Goal: Task Accomplishment & Management: Manage account settings

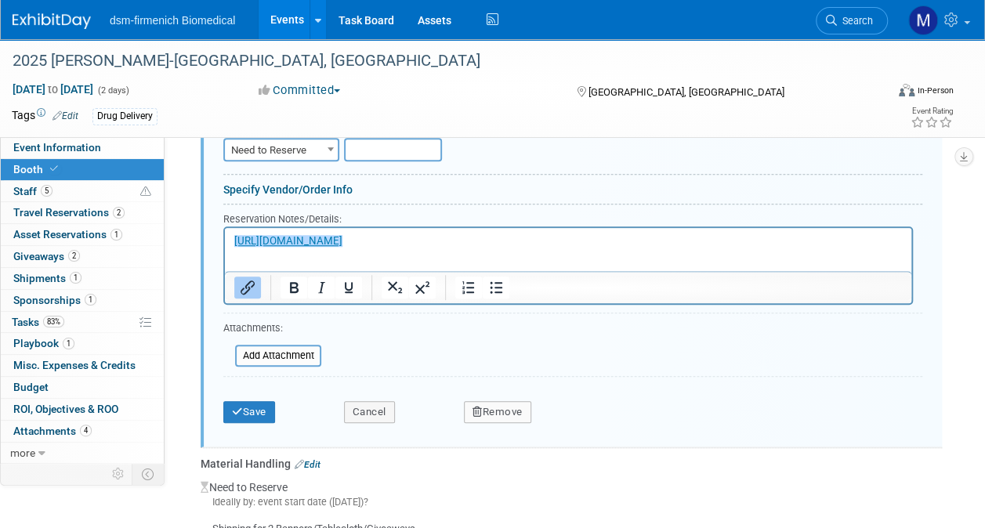
scroll to position [559, 0]
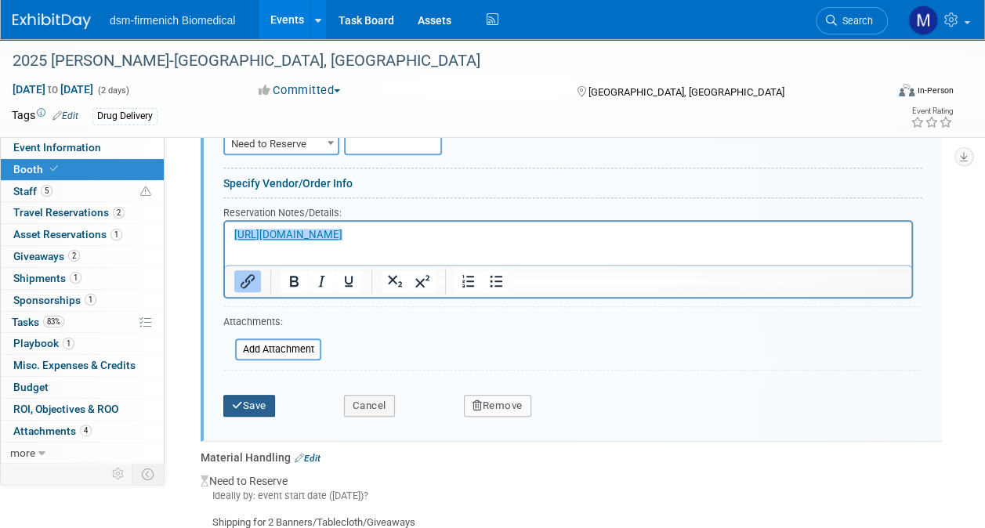
type input "1 10 AMP Service Package"
click at [246, 405] on button "Save" at bounding box center [249, 406] width 52 height 22
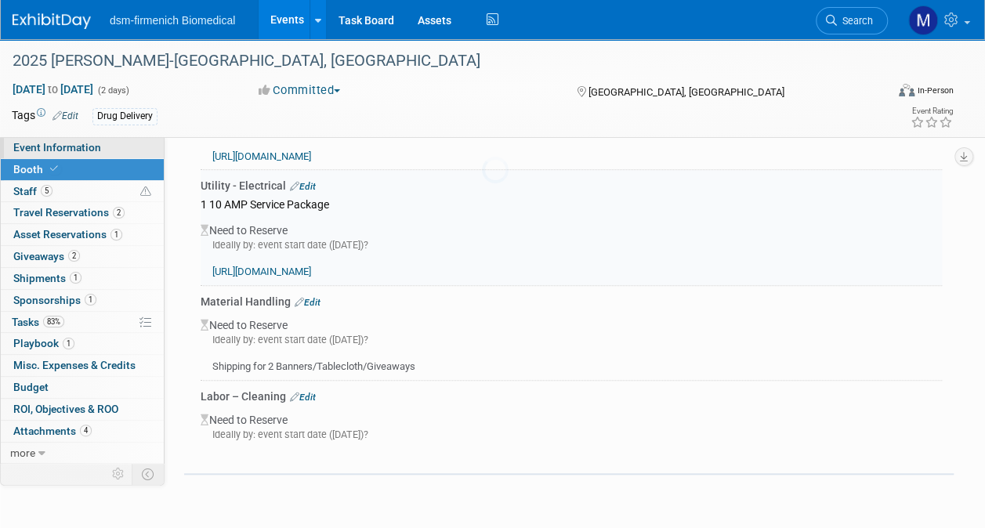
scroll to position [403, 0]
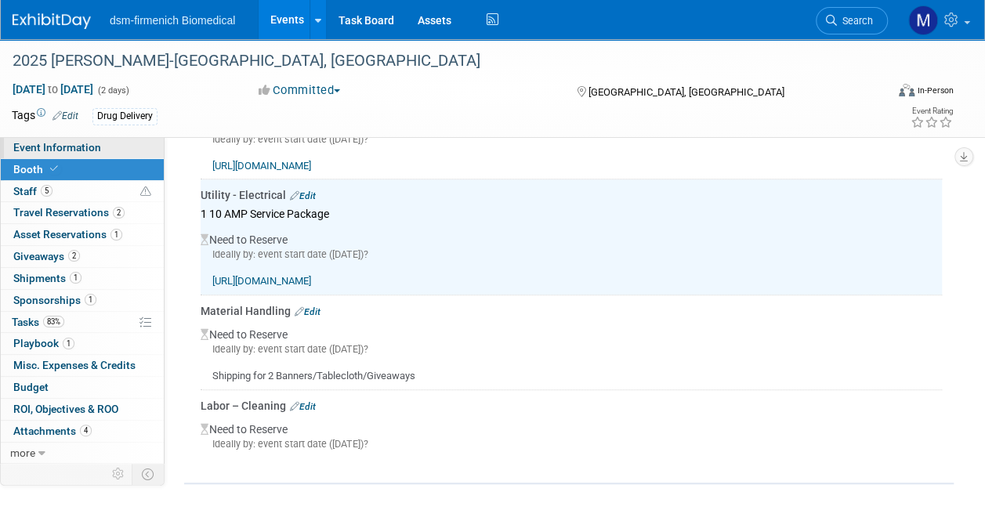
click at [97, 152] on span "Event Information" at bounding box center [57, 147] width 88 height 13
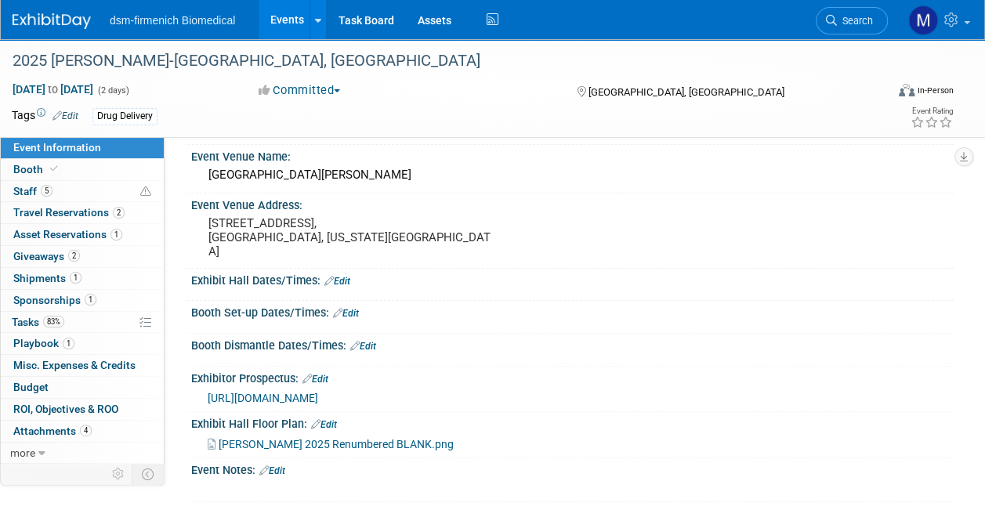
scroll to position [78, 0]
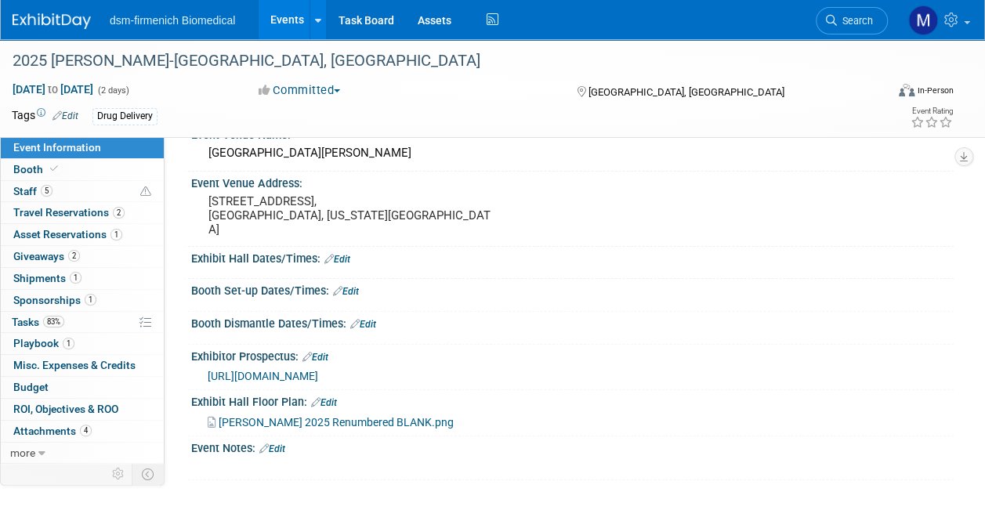
click at [280, 443] on link "Edit" at bounding box center [272, 448] width 26 height 11
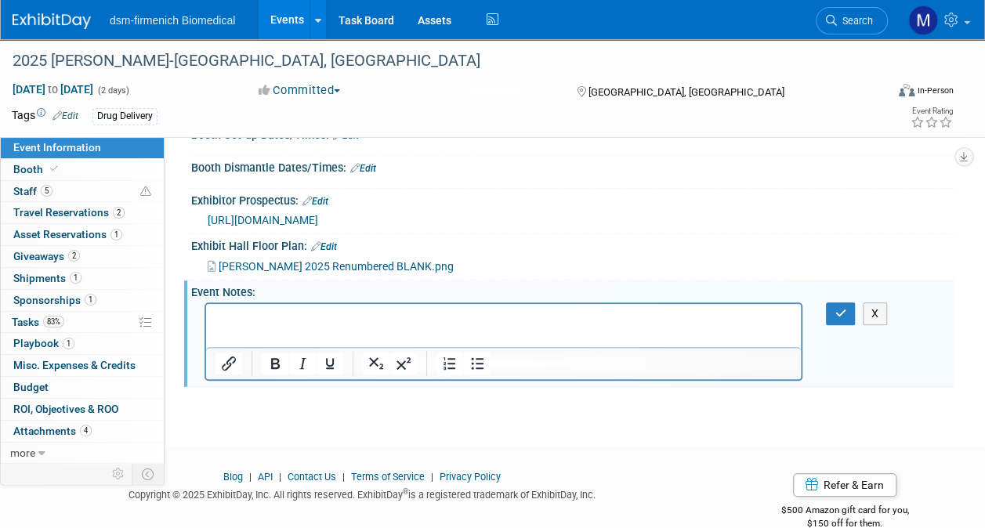
scroll to position [245, 0]
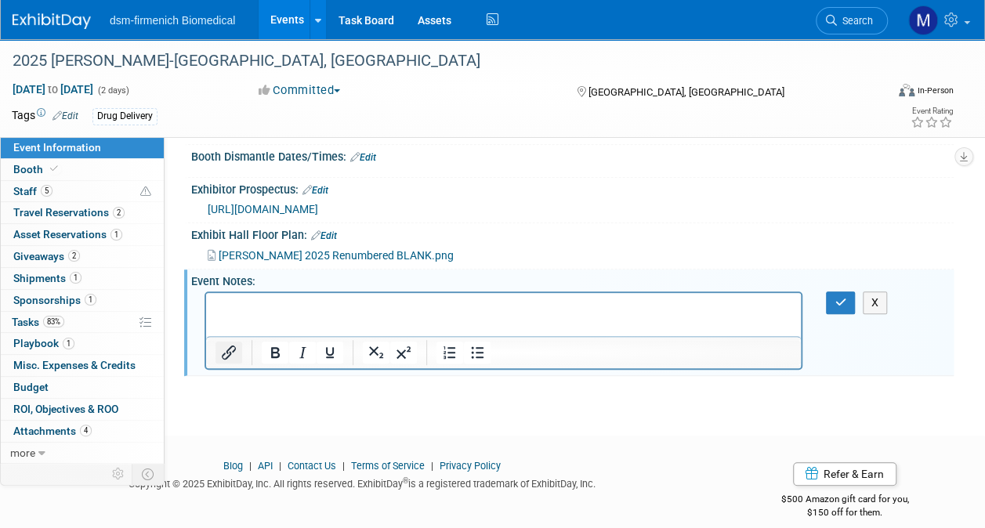
click at [227, 343] on icon "Insert/edit link" at bounding box center [228, 352] width 19 height 19
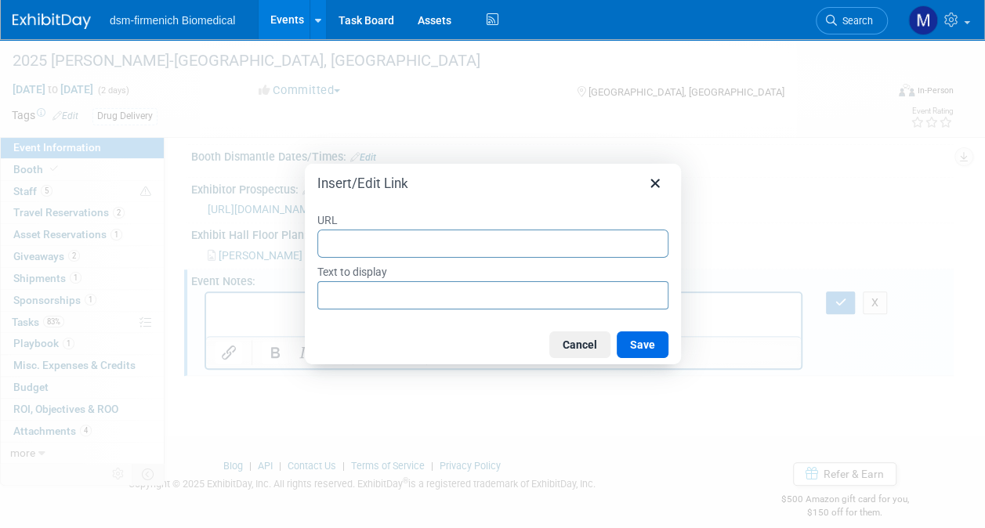
type input "https://alliance-exposition.com/"
click at [645, 349] on button "Save" at bounding box center [642, 344] width 52 height 27
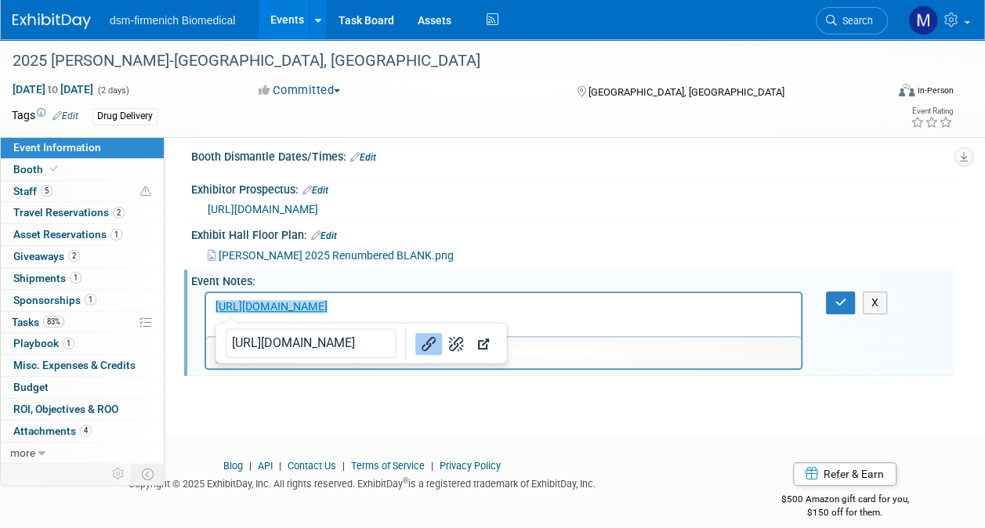
click at [421, 309] on p "﻿https://alliance-exposition.com/" at bounding box center [503, 307] width 576 height 16
click at [672, 309] on p "https://alliance-exposition.com/﻿" at bounding box center [503, 307] width 576 height 16
click at [444, 337] on icon "Link" at bounding box center [451, 344] width 14 height 14
click at [221, 315] on html "https://alliance-exposition.com/" at bounding box center [503, 304] width 594 height 22
click at [434, 314] on p "https://alliance-exposition.com/" at bounding box center [503, 307] width 576 height 16
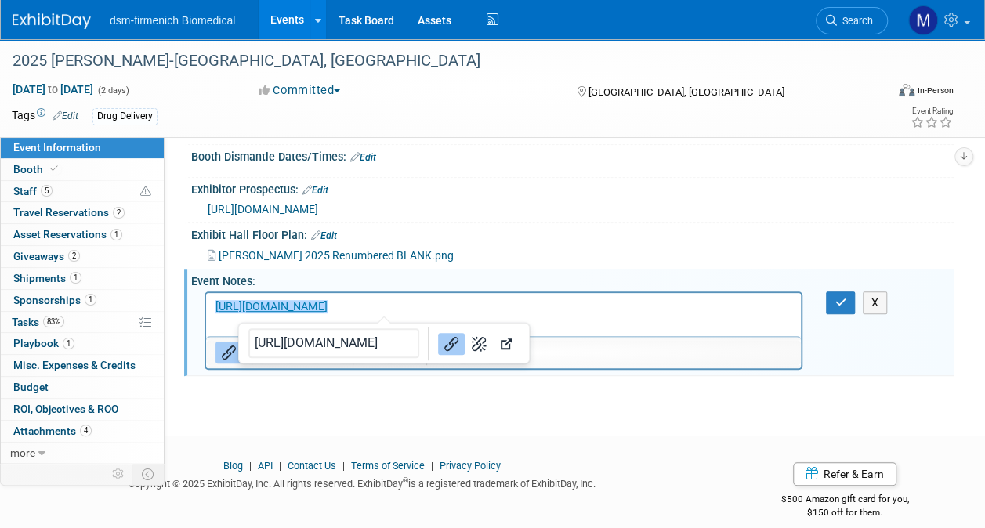
click at [430, 301] on p "https://alliance-exposition.com/﻿" at bounding box center [503, 307] width 576 height 16
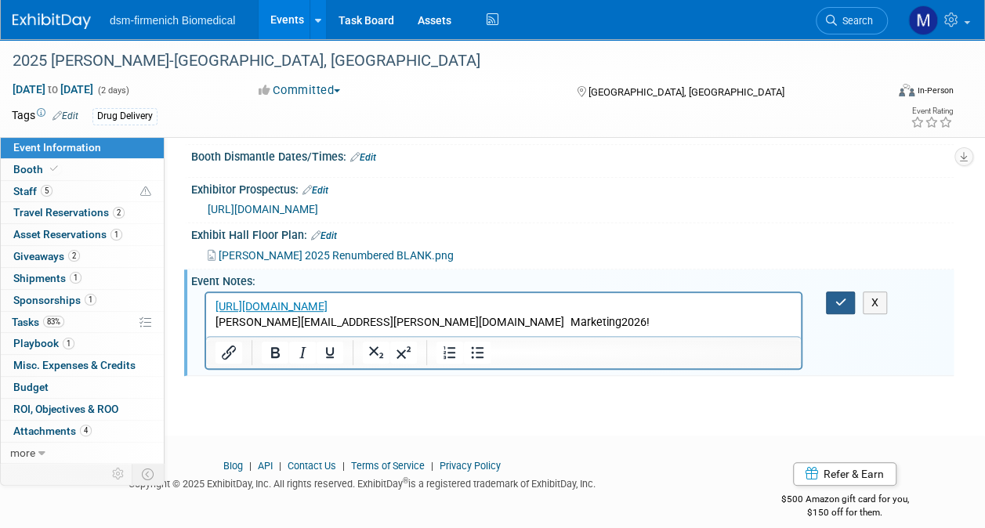
click at [844, 297] on icon "button" at bounding box center [840, 302] width 12 height 11
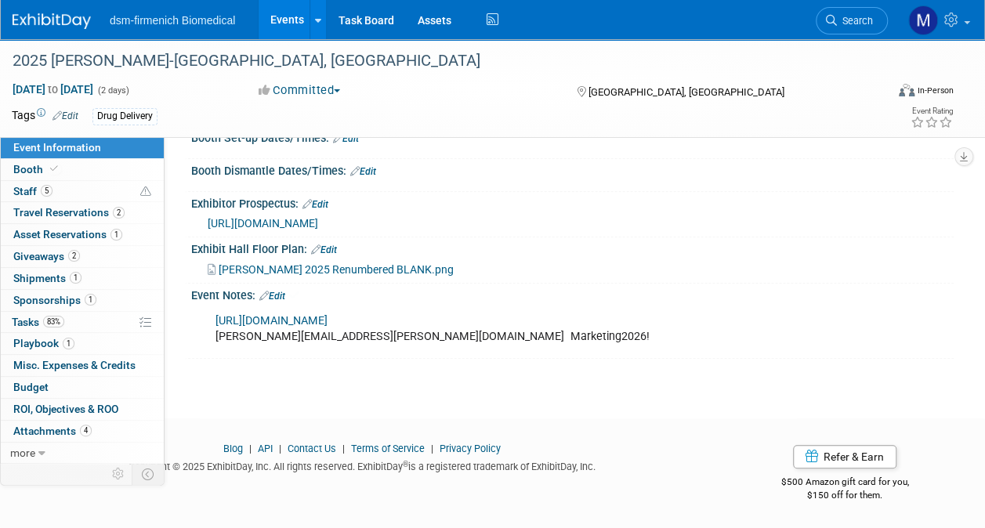
scroll to position [215, 0]
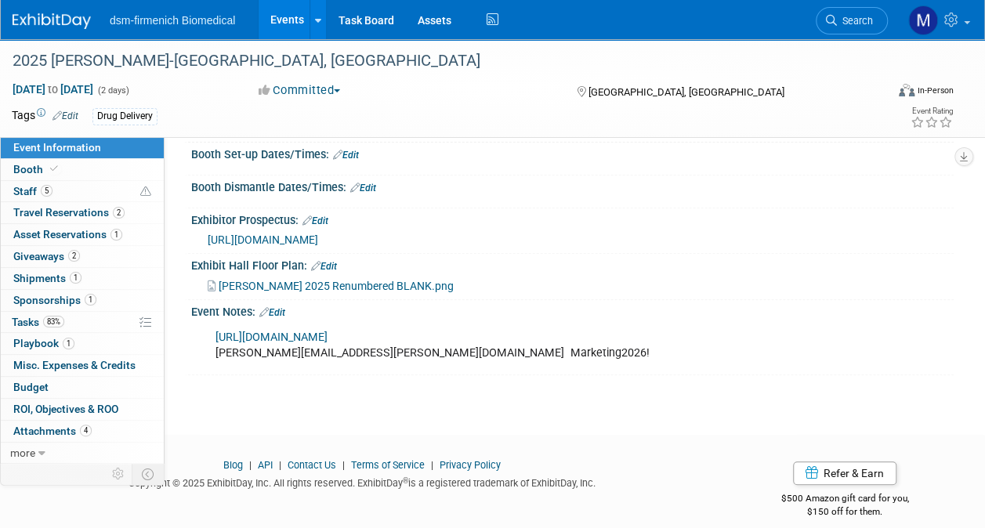
click at [277, 307] on link "Edit" at bounding box center [272, 312] width 26 height 11
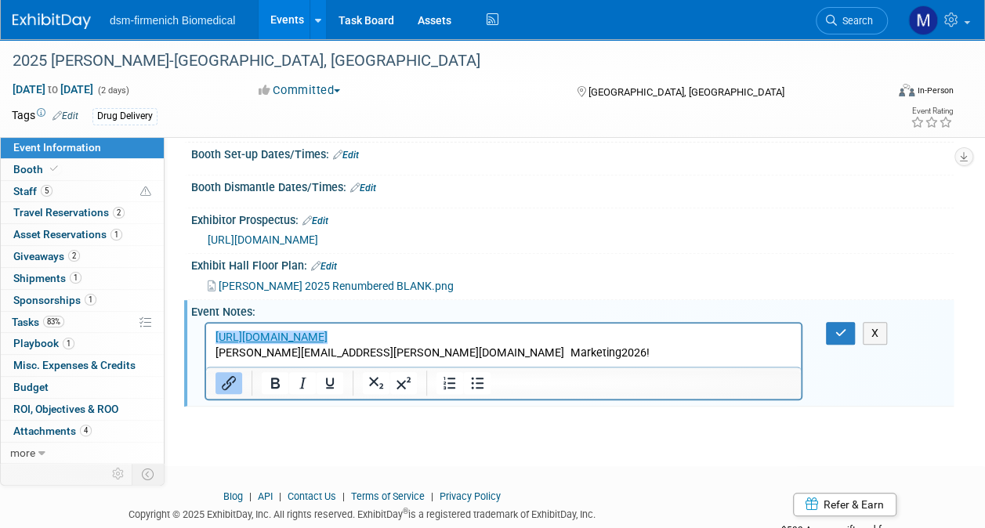
scroll to position [0, 0]
click at [422, 353] on p "https://alliance-exposition.com/ gina.conti@dsm.com Marketing2026!" at bounding box center [503, 345] width 576 height 31
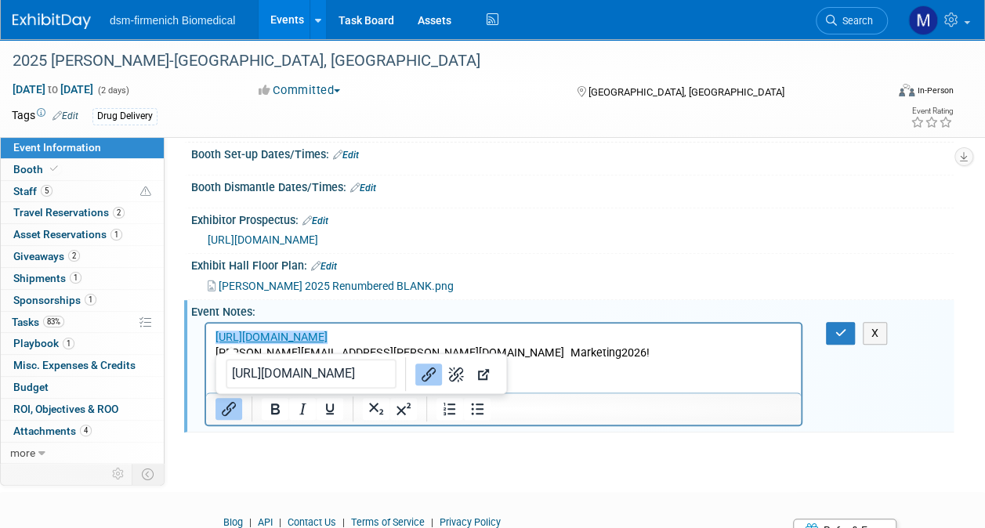
click at [445, 344] on p "﻿https://alliance-exposition.com/ gina.conti@dsm.com Marketing2026!" at bounding box center [503, 345] width 576 height 31
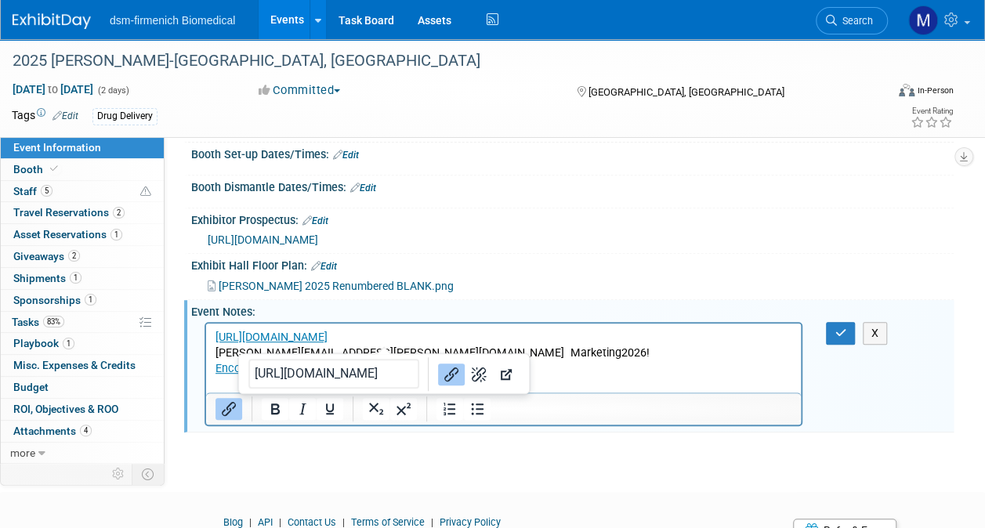
click at [555, 357] on p "https://alliance-exposition.com/ gina.conti@dsm.com Marketing2026!" at bounding box center [503, 345] width 576 height 31
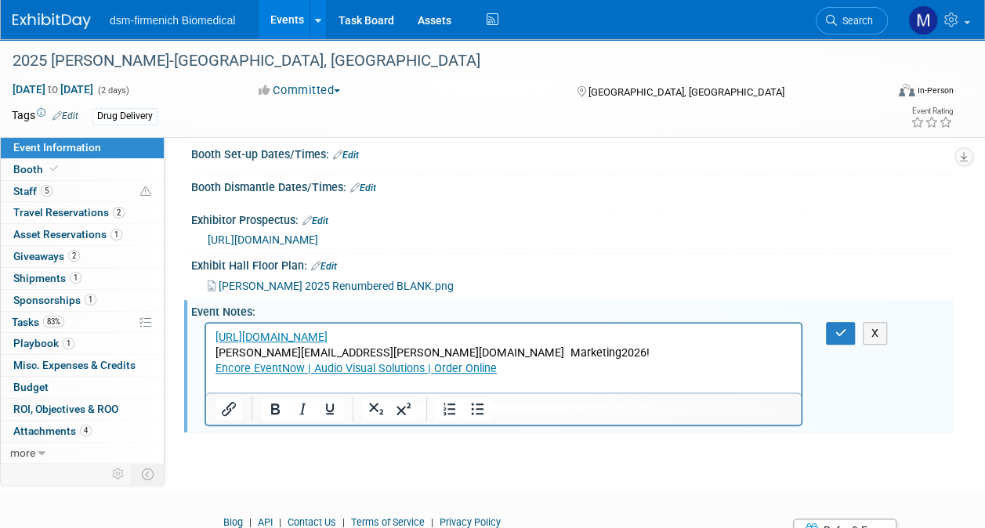
click at [504, 370] on p "Encore EventNow | Audio Visual Solutions | Order Online" at bounding box center [503, 369] width 576 height 16
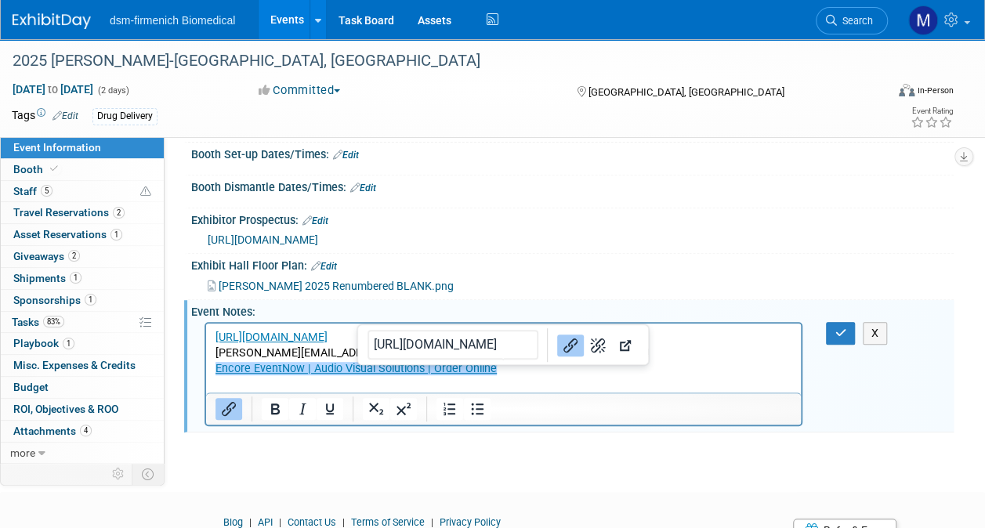
click at [504, 370] on p "Encore EventNow | Audio Visual Solutions | Order Online﻿" at bounding box center [503, 369] width 576 height 16
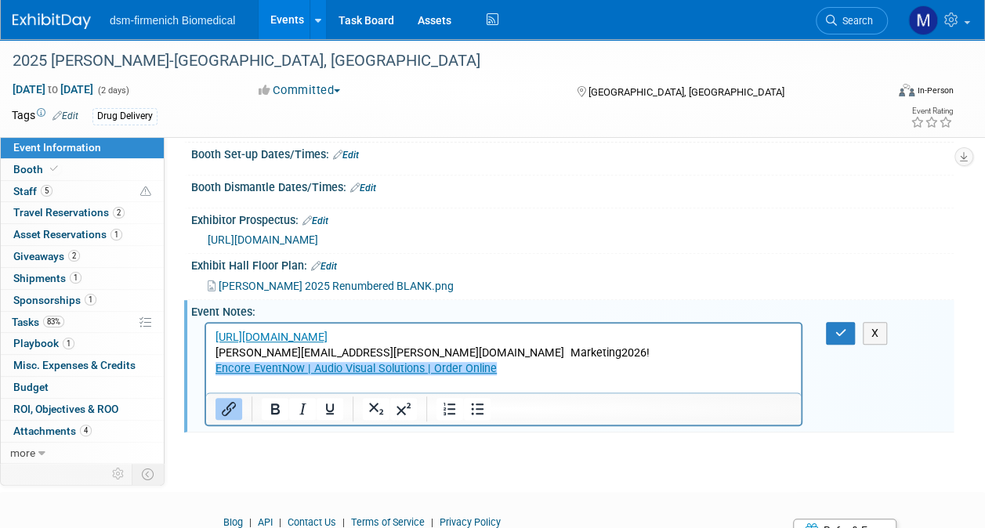
click at [501, 371] on p "Encore EventNow | Audio Visual Solutions | Order Online﻿" at bounding box center [503, 369] width 576 height 16
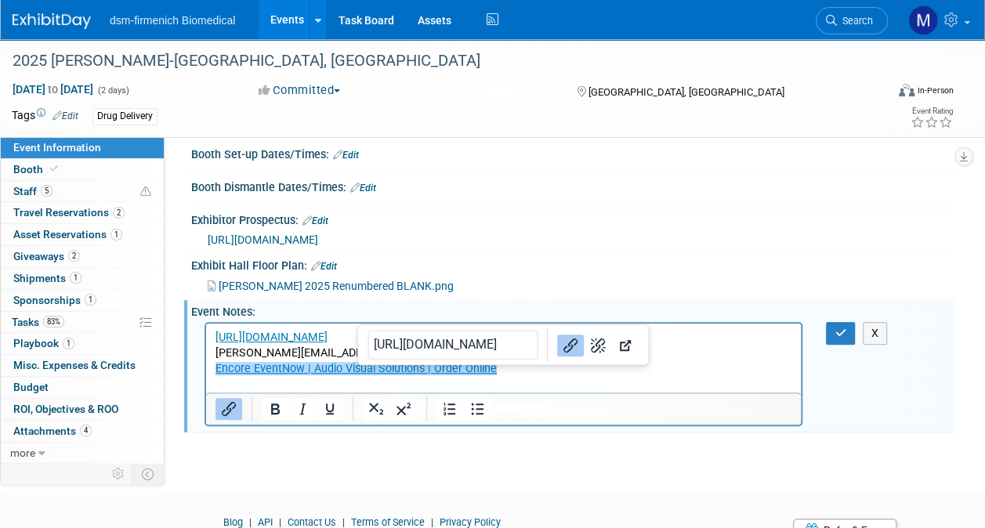
click at [501, 371] on p "Encore EventNow | Audio Visual Solutions | Order Online﻿" at bounding box center [503, 369] width 576 height 16
click at [669, 380] on p "Rich Text Area. Press ALT-0 for help." at bounding box center [503, 385] width 576 height 16
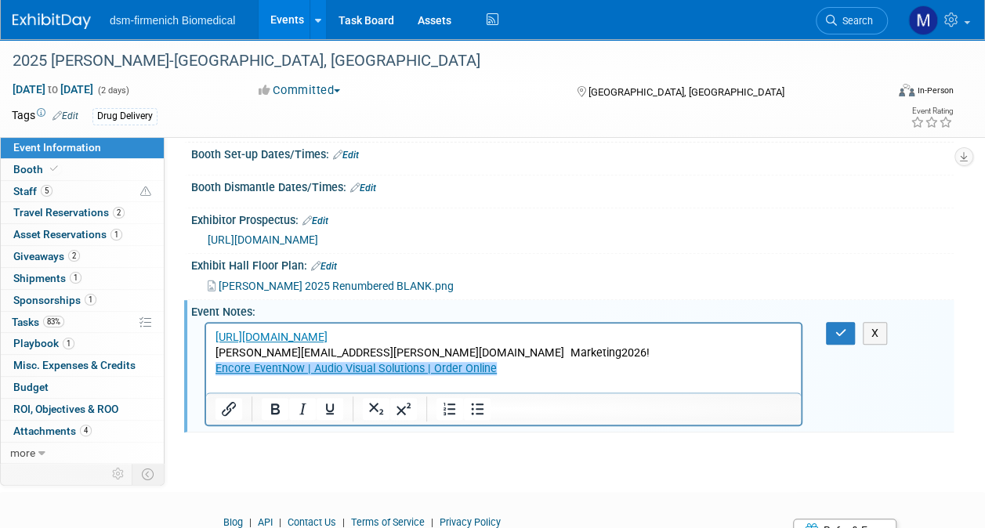
click at [525, 368] on p "Encore EventNow | Audio Visual Solutions | Order Online﻿" at bounding box center [503, 369] width 576 height 16
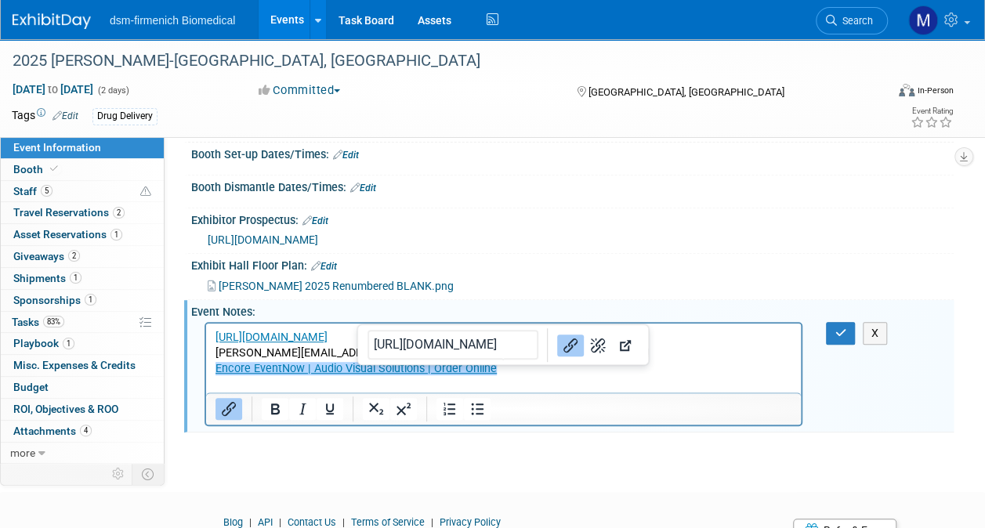
click at [658, 367] on p "Encore EventNow | Audio Visual Solutions | Order Online﻿" at bounding box center [503, 369] width 576 height 16
click at [563, 338] on icon "Link" at bounding box center [570, 345] width 14 height 14
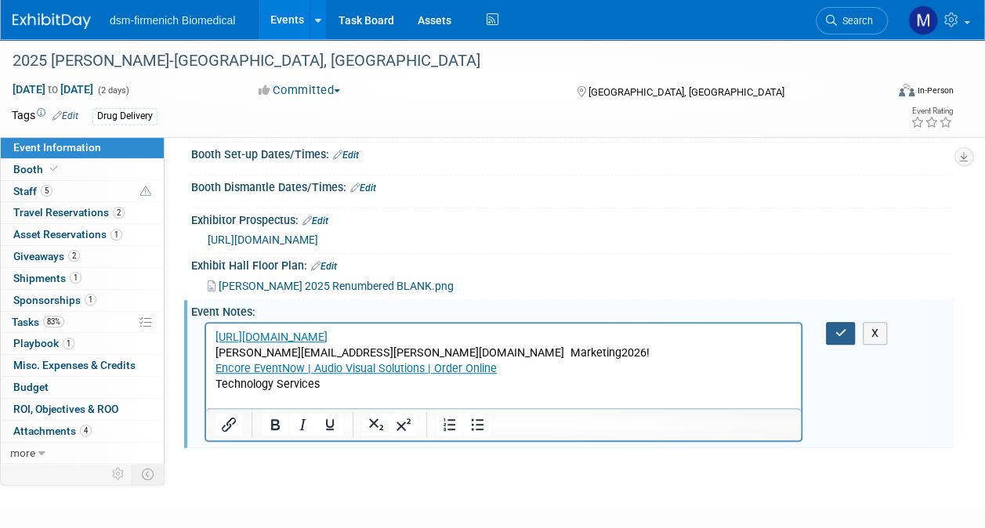
click at [851, 322] on button "button" at bounding box center [840, 333] width 29 height 23
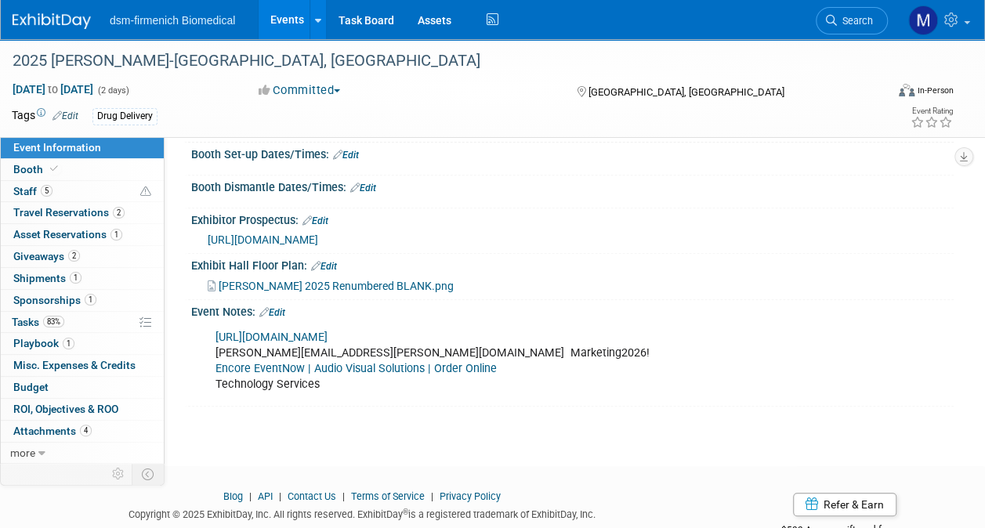
click at [851, 318] on div "https://alliance-exposition.com/ gina.conti@dsm.com Marketing2026! Encore Event…" at bounding box center [572, 360] width 762 height 84
click at [47, 367] on span "Misc. Expenses & Credits 0" at bounding box center [74, 365] width 122 height 13
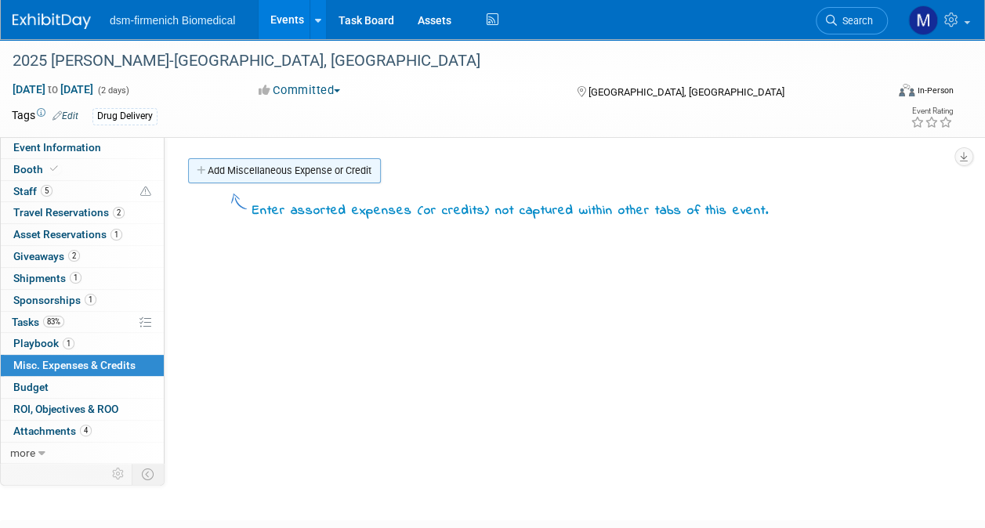
click at [305, 171] on link "Add Miscellaneous Expense or Credit" at bounding box center [284, 170] width 193 height 25
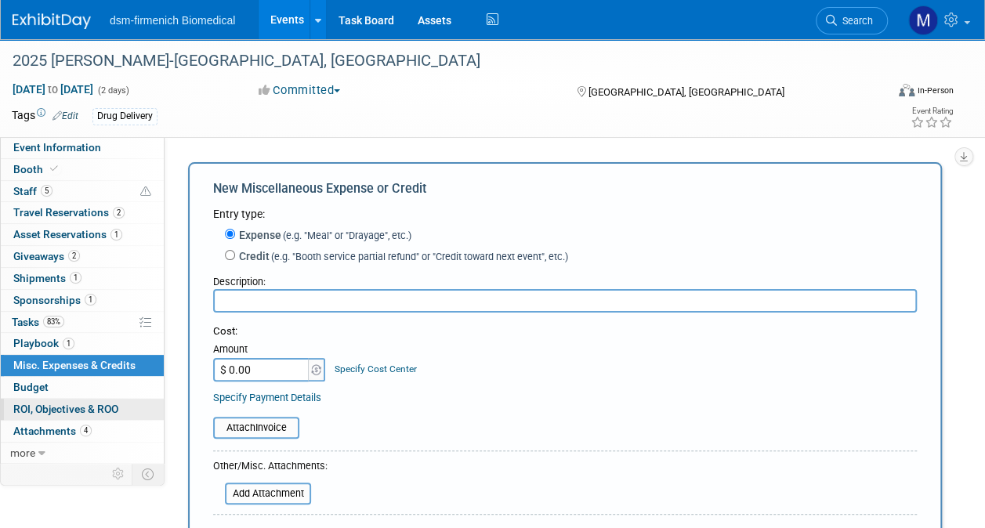
click at [55, 412] on span "ROI, Objectives & ROO 0" at bounding box center [65, 409] width 105 height 13
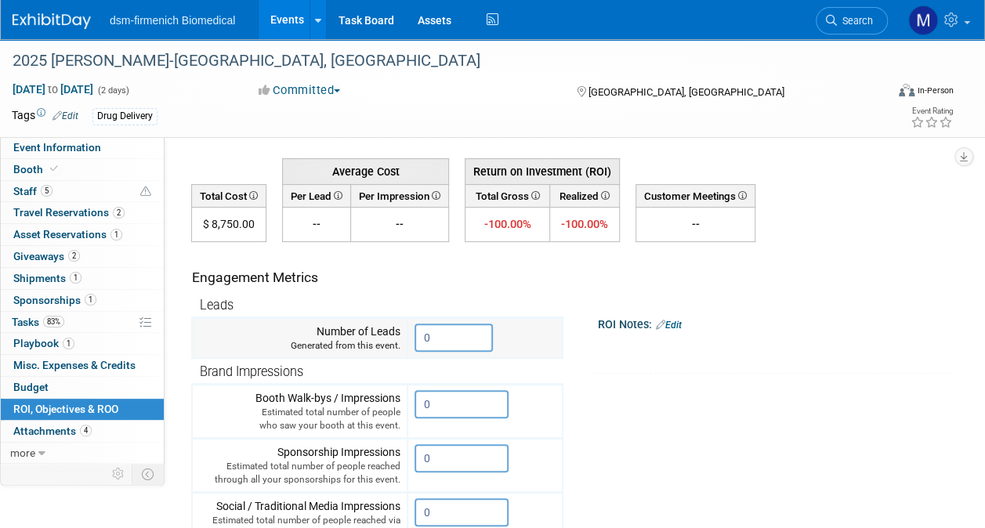
scroll to position [78, 0]
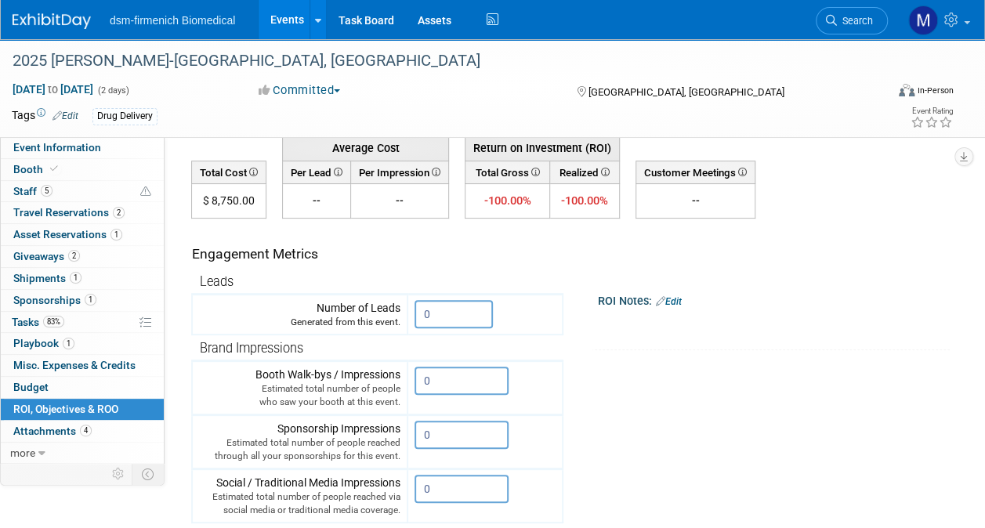
click at [249, 174] on icon at bounding box center [252, 172] width 11 height 9
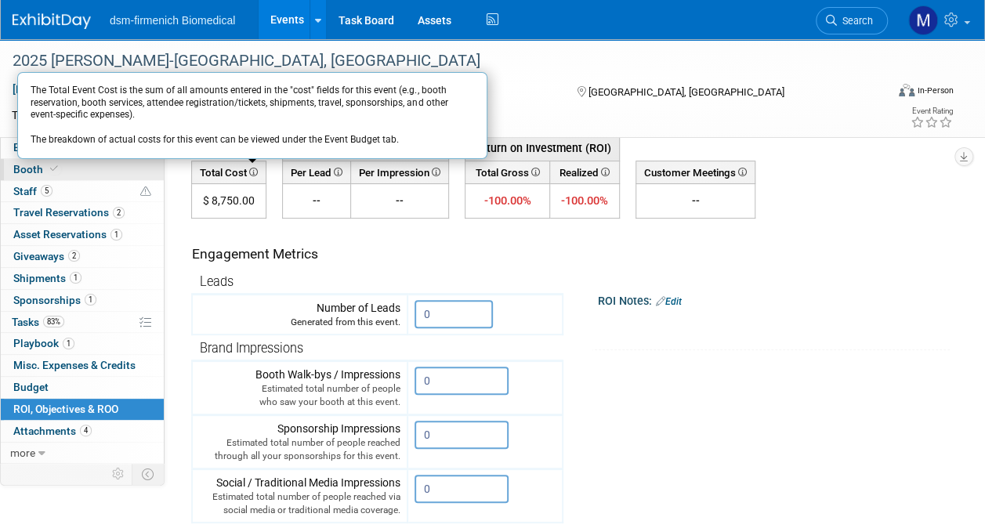
click at [36, 168] on span "Booth" at bounding box center [37, 169] width 48 height 13
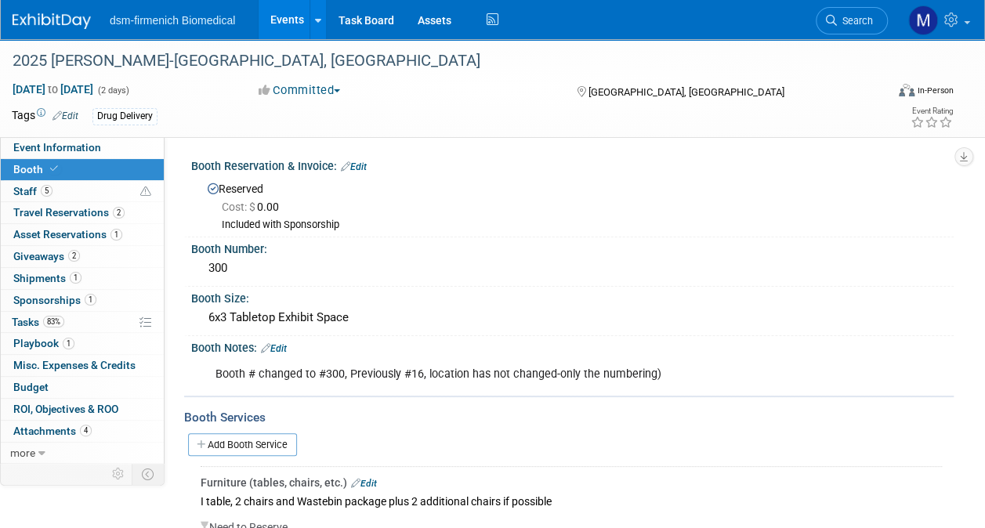
scroll to position [235, 0]
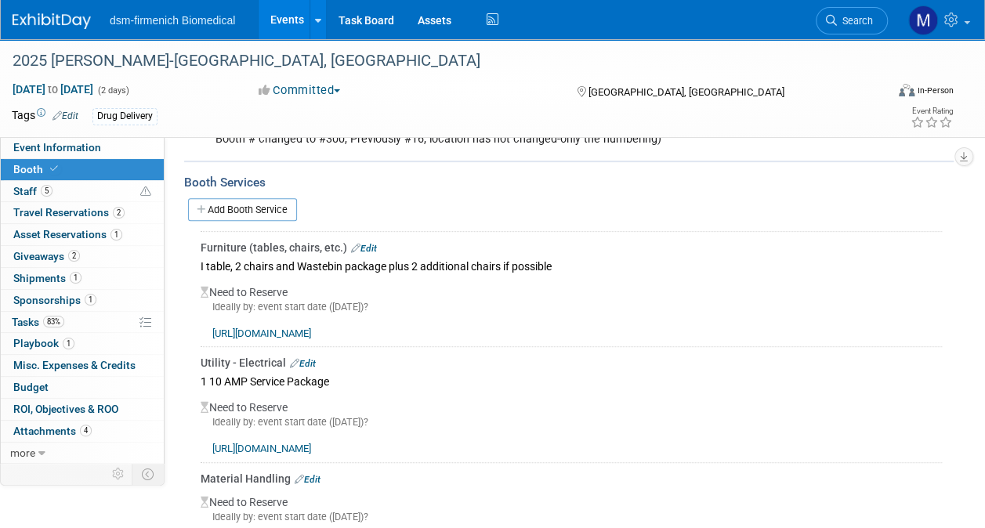
click at [362, 246] on link "Edit" at bounding box center [364, 248] width 26 height 11
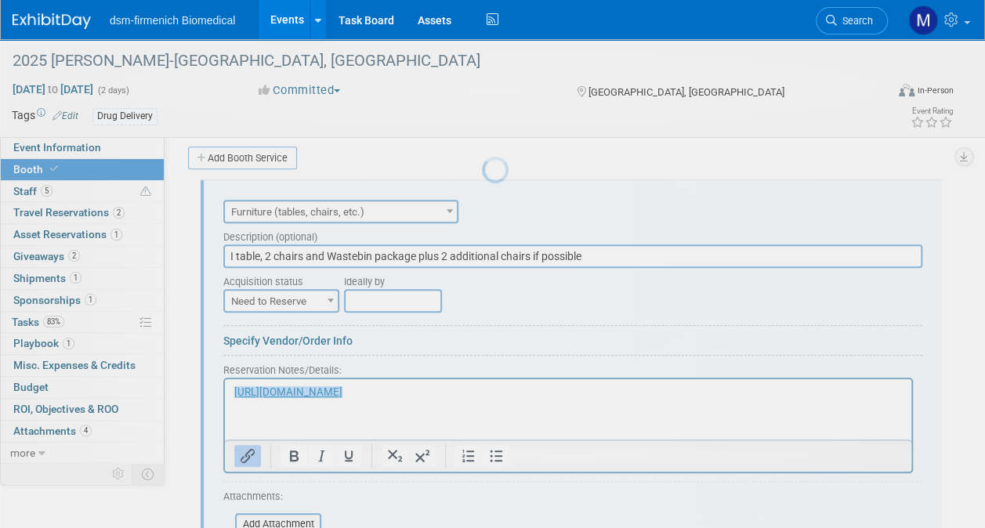
scroll to position [0, 0]
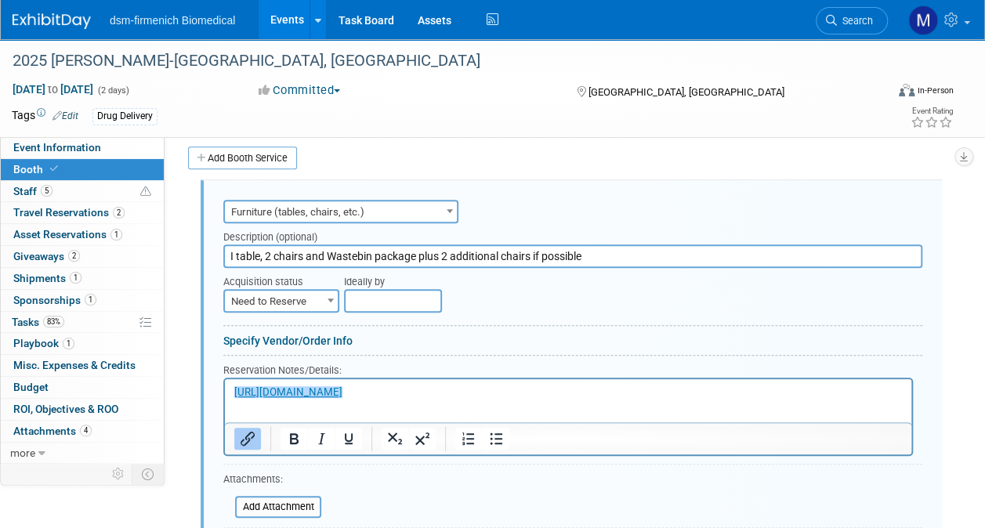
click at [321, 337] on link "Specify Vendor/Order Info" at bounding box center [287, 340] width 129 height 13
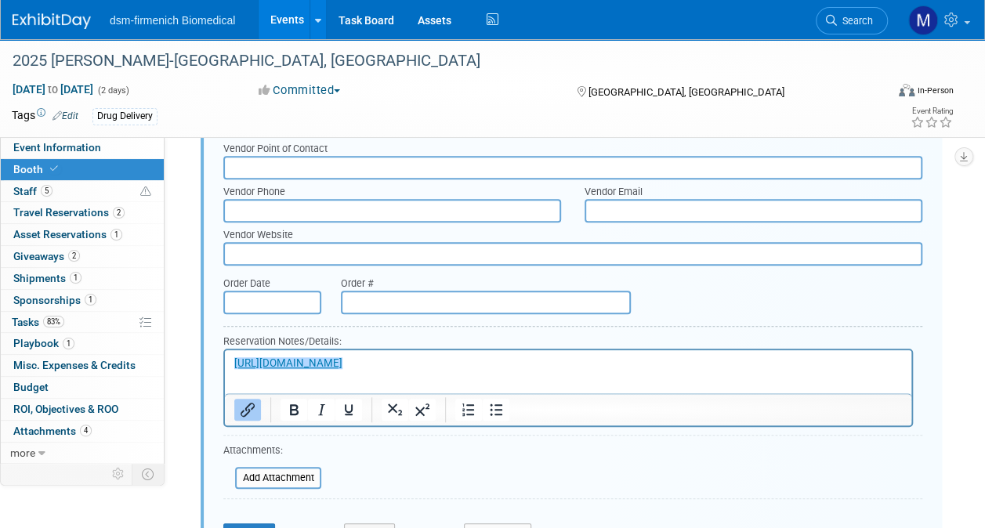
scroll to position [600, 0]
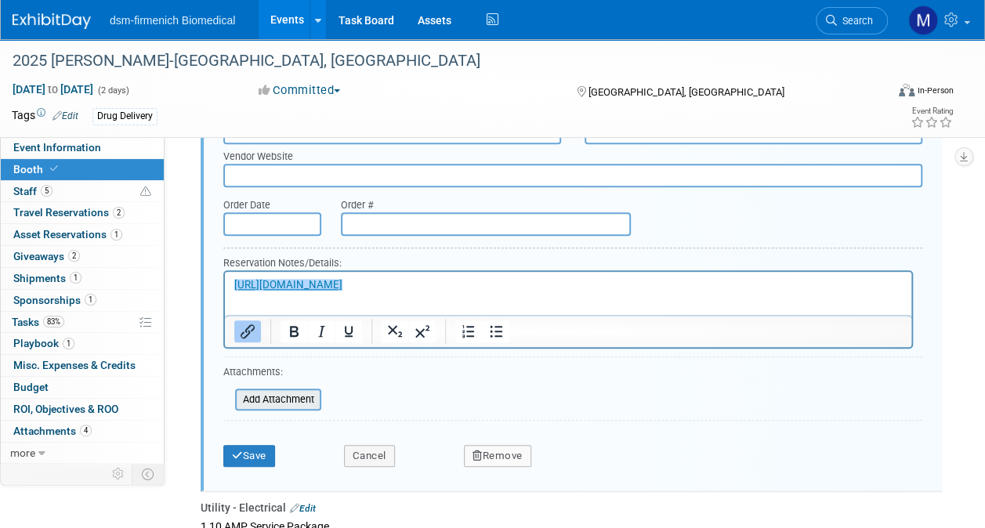
click at [280, 397] on input "file" at bounding box center [226, 399] width 186 height 19
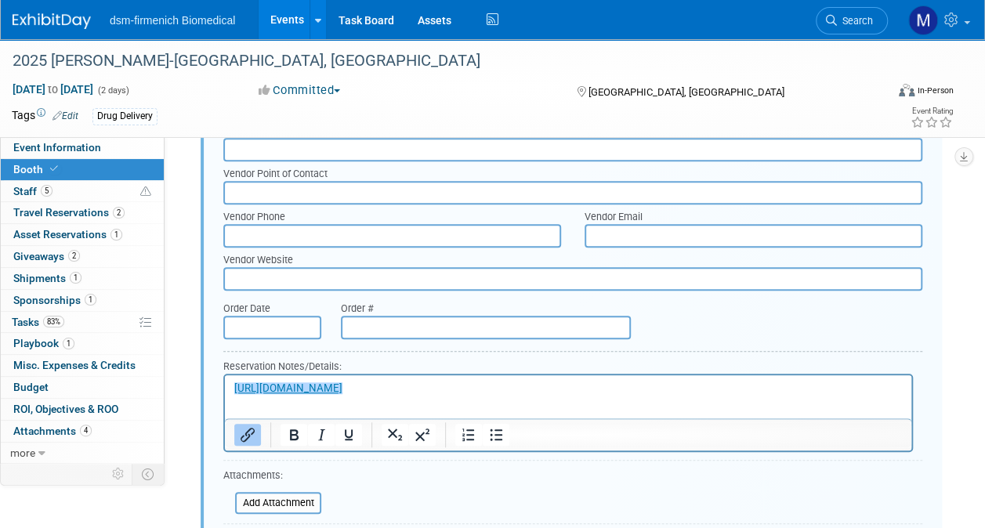
scroll to position [678, 0]
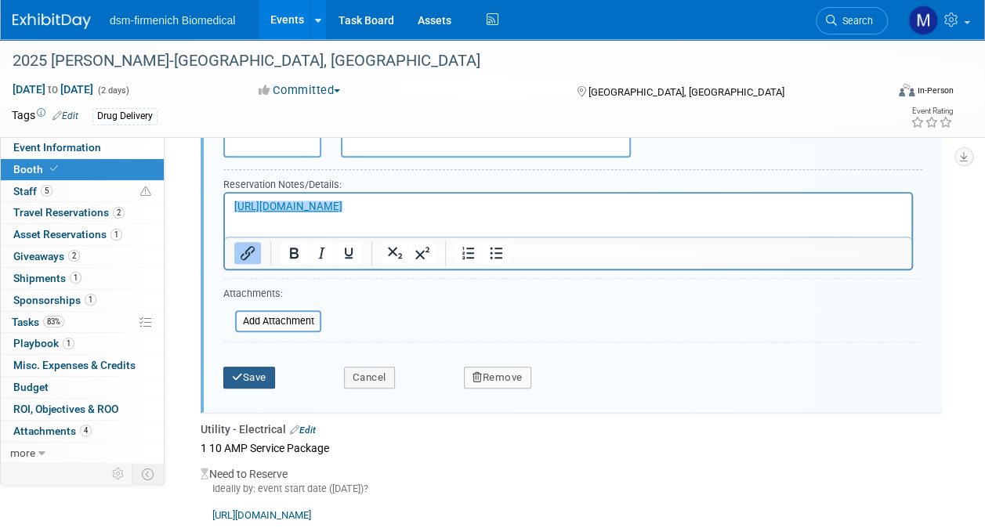
click at [265, 378] on button "Save" at bounding box center [249, 378] width 52 height 22
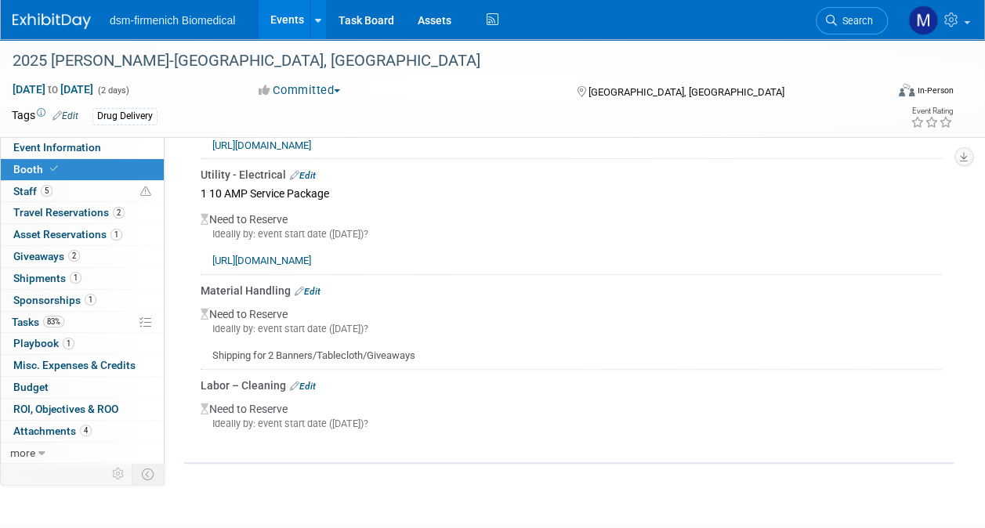
scroll to position [443, 0]
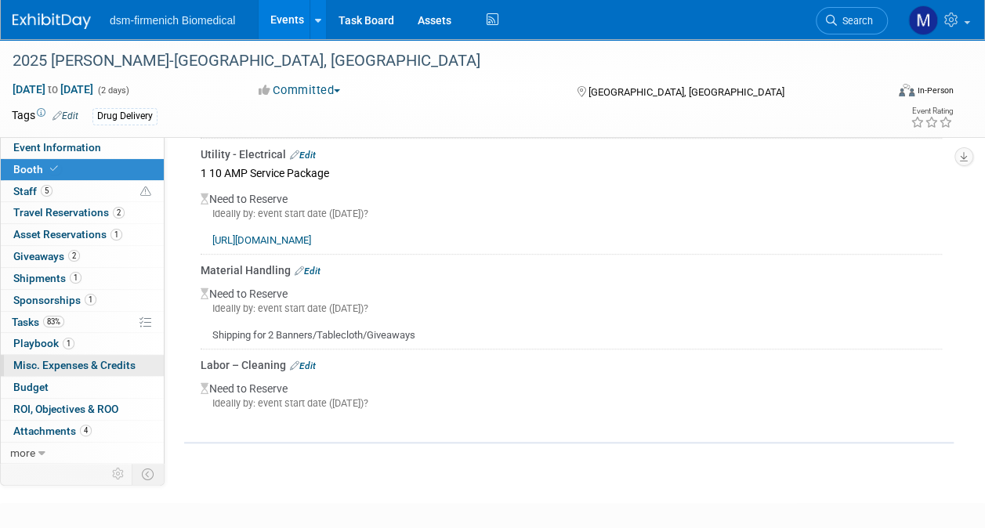
click at [66, 362] on span "Misc. Expenses & Credits 0" at bounding box center [74, 365] width 122 height 13
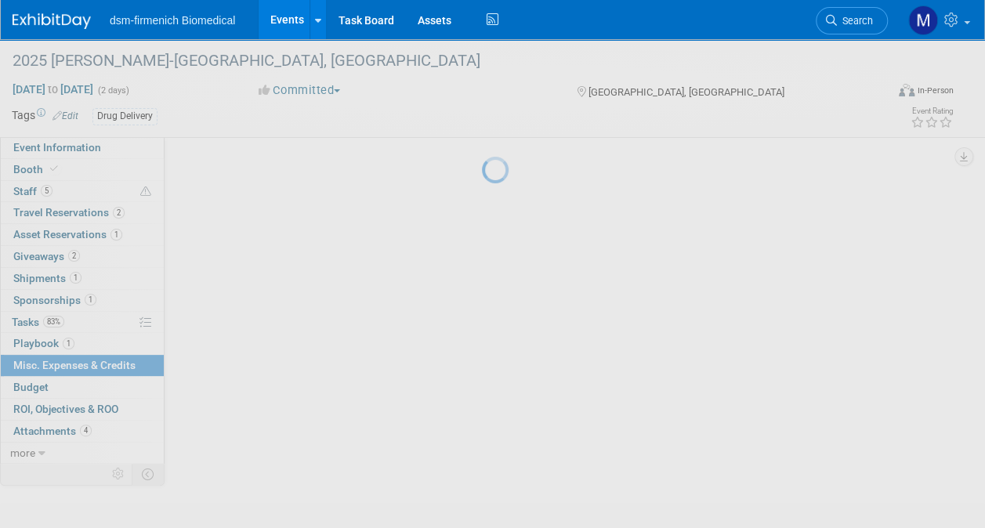
scroll to position [0, 0]
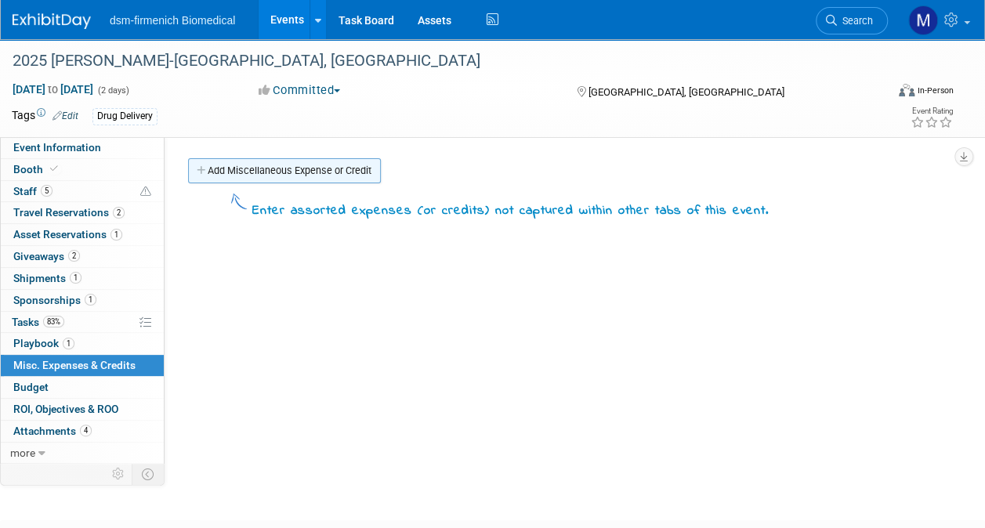
click at [223, 175] on link "Add Miscellaneous Expense or Credit" at bounding box center [284, 170] width 193 height 25
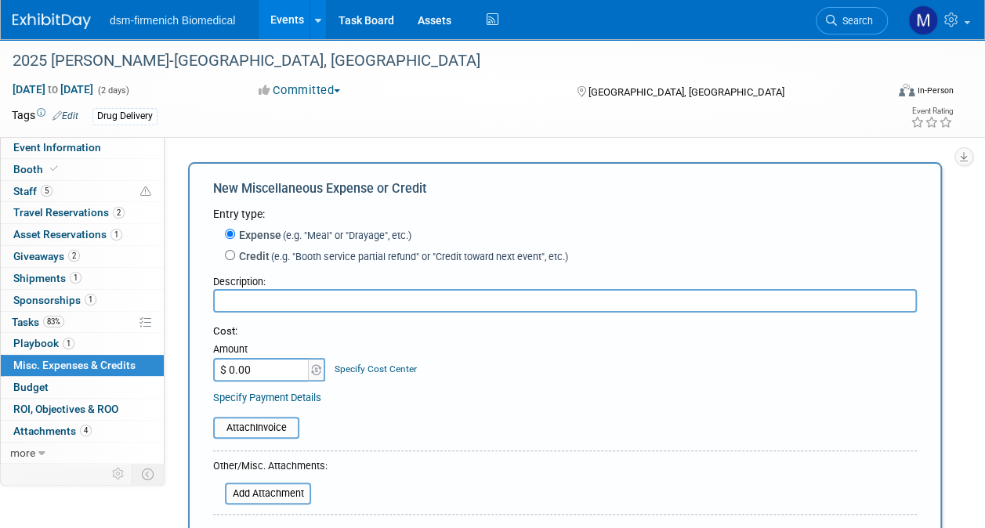
click at [371, 368] on link "Specify Cost Center" at bounding box center [375, 368] width 82 height 11
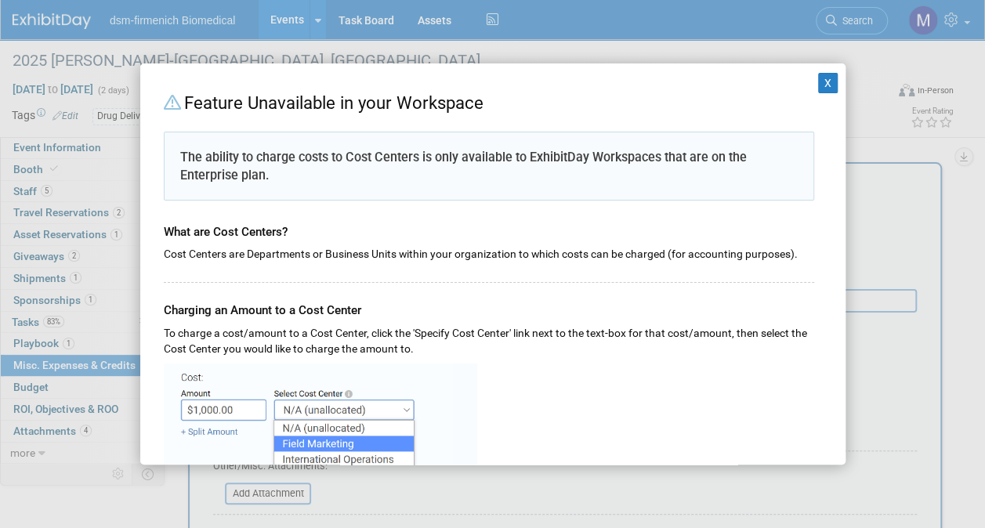
scroll to position [235, 0]
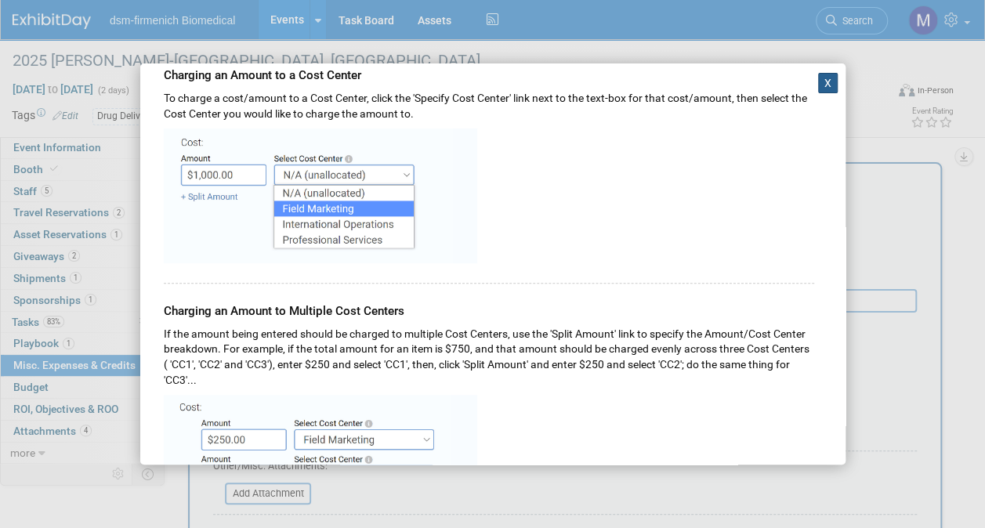
click at [818, 82] on button "X" at bounding box center [828, 83] width 20 height 20
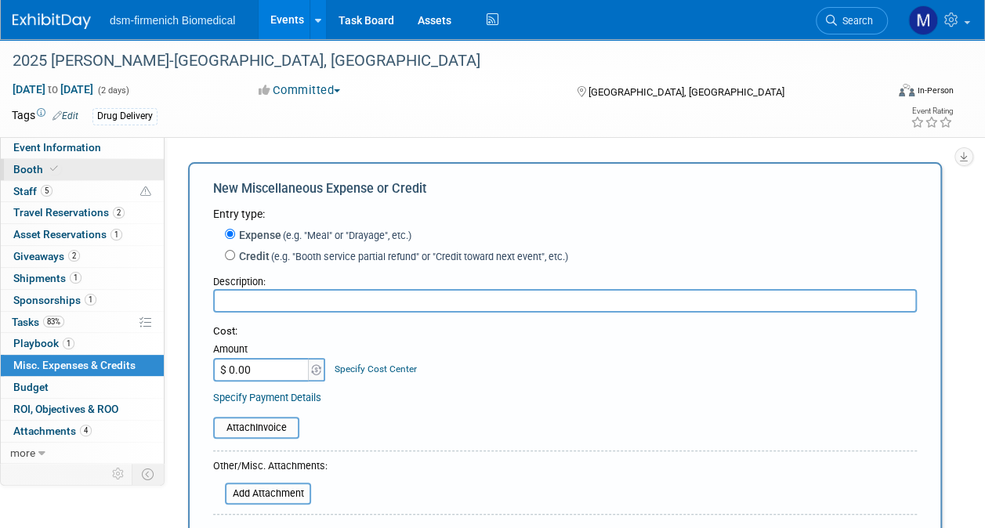
click at [50, 177] on link "Booth" at bounding box center [82, 169] width 163 height 21
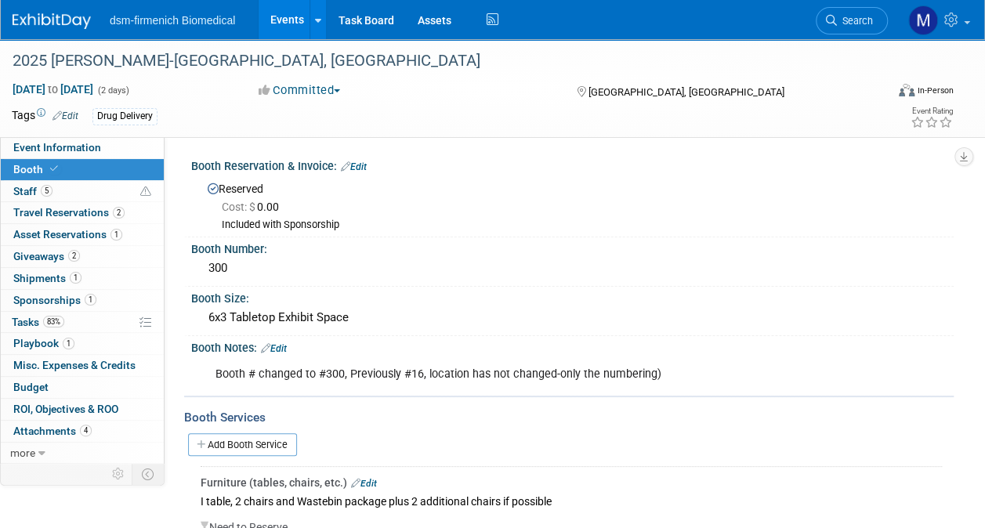
click at [349, 168] on icon at bounding box center [345, 166] width 9 height 10
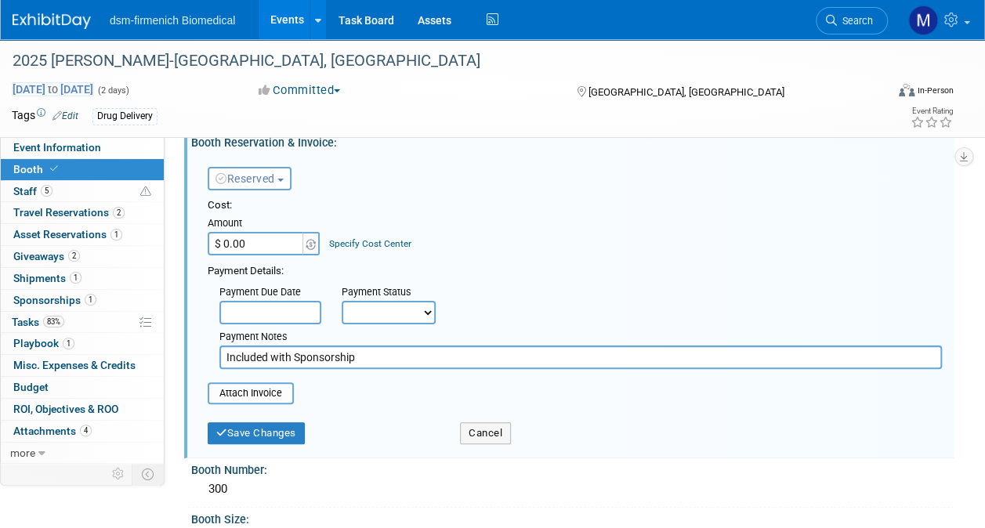
scroll to position [0, 0]
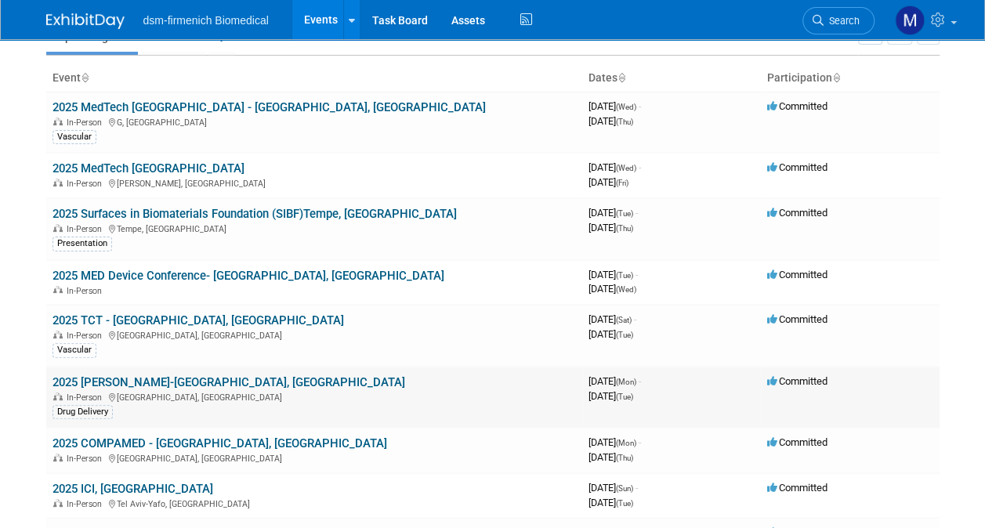
click at [103, 379] on link "2025 [PERSON_NAME]-[GEOGRAPHIC_DATA], [GEOGRAPHIC_DATA]" at bounding box center [228, 382] width 352 height 14
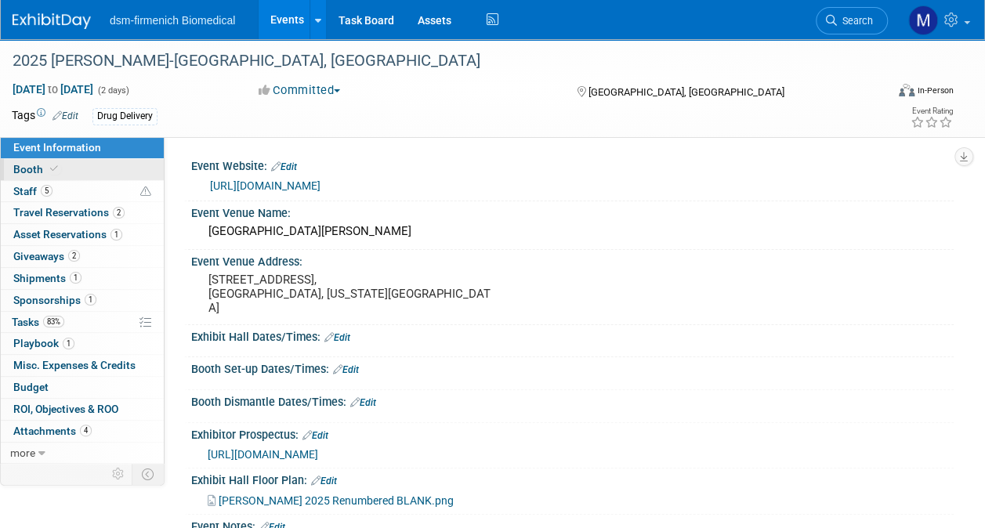
click at [55, 170] on icon at bounding box center [54, 168] width 8 height 9
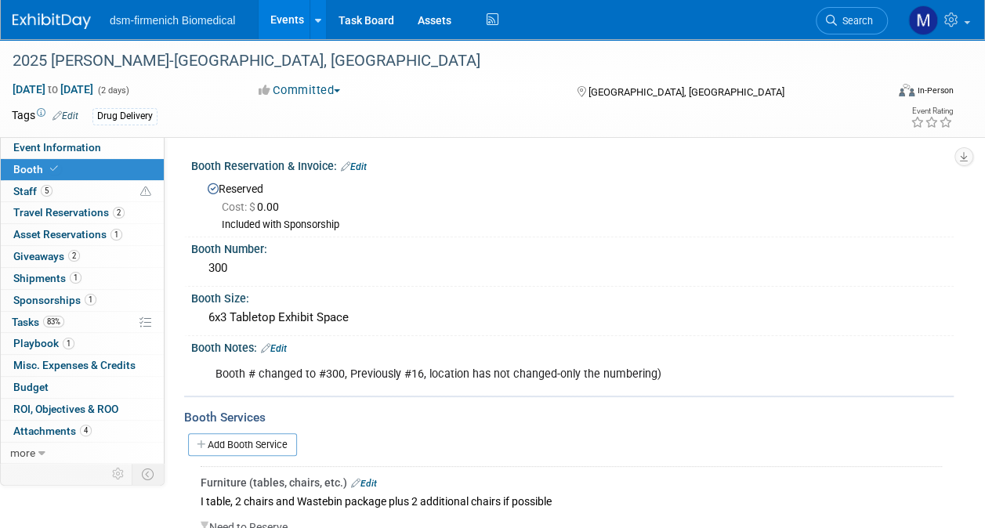
click at [360, 164] on link "Edit" at bounding box center [354, 166] width 26 height 11
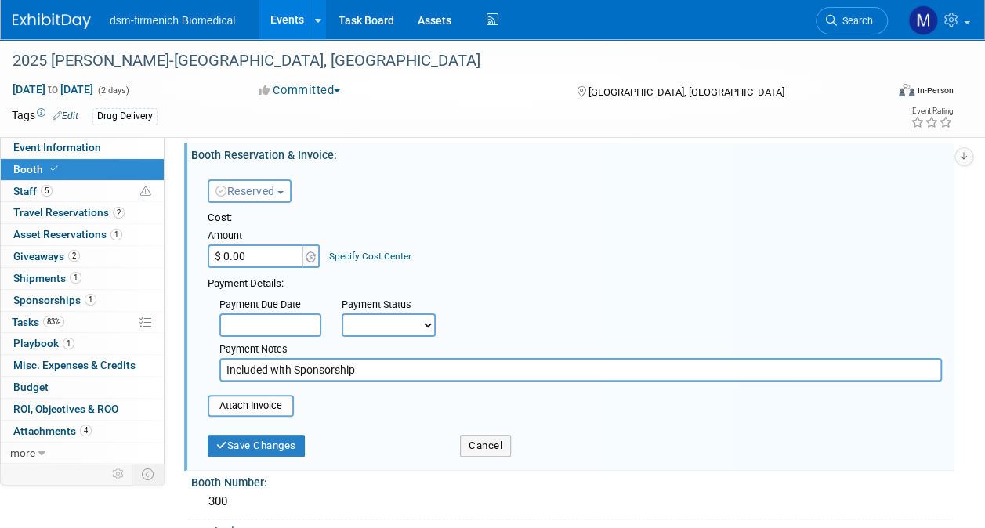
scroll to position [157, 0]
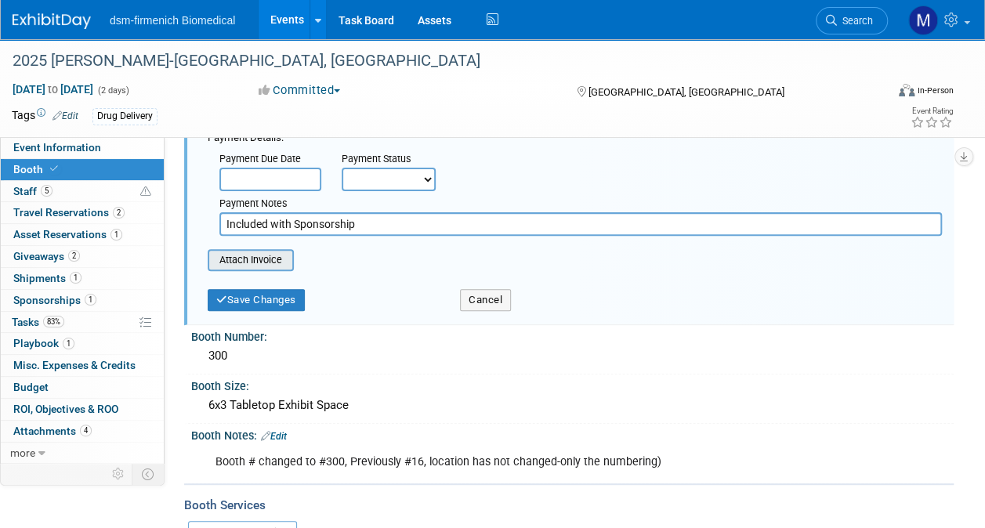
click at [285, 263] on input "file" at bounding box center [199, 260] width 186 height 19
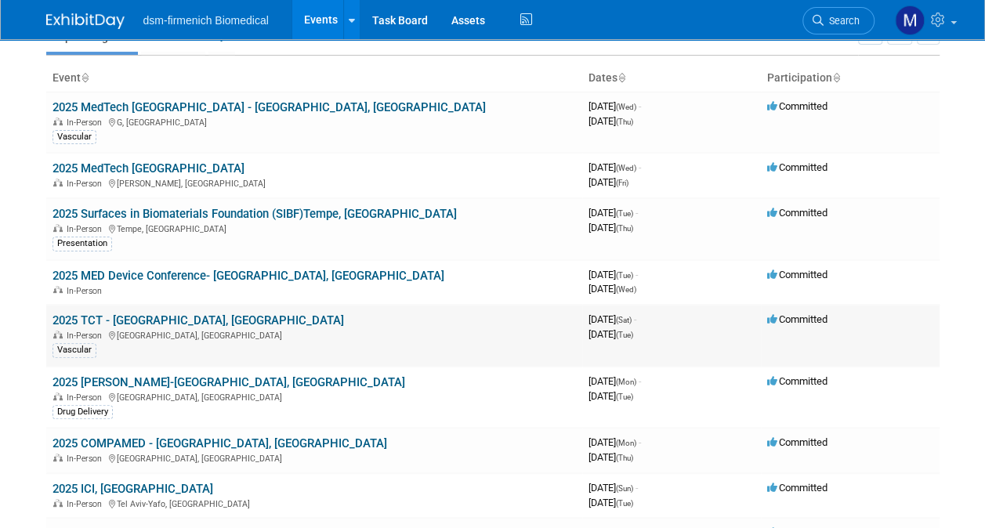
click at [144, 325] on td "2025 TCT - [GEOGRAPHIC_DATA], [GEOGRAPHIC_DATA] In-Person [GEOGRAPHIC_DATA], [G…" at bounding box center [314, 336] width 536 height 62
click at [141, 318] on link "2025 TCT - [GEOGRAPHIC_DATA], [GEOGRAPHIC_DATA]" at bounding box center [197, 320] width 291 height 14
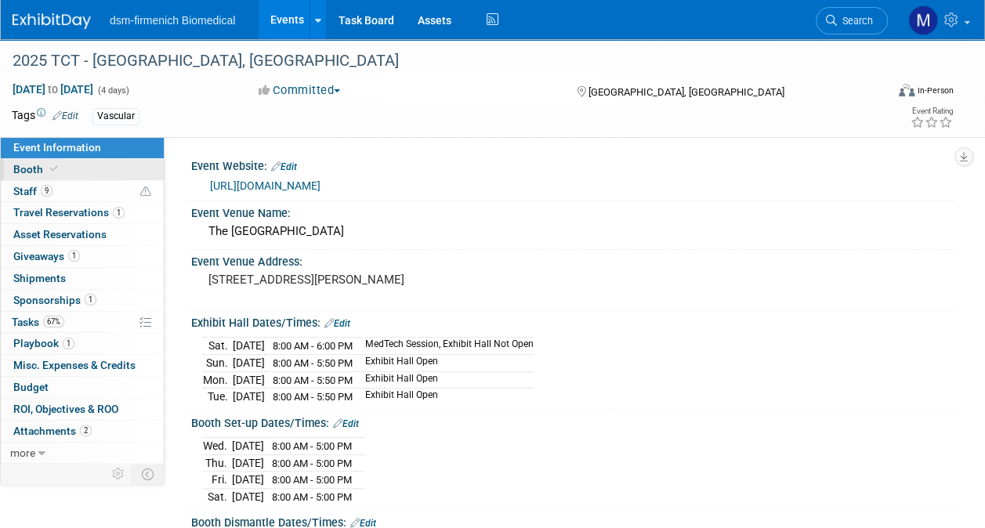
click at [27, 163] on span "Booth" at bounding box center [37, 169] width 48 height 13
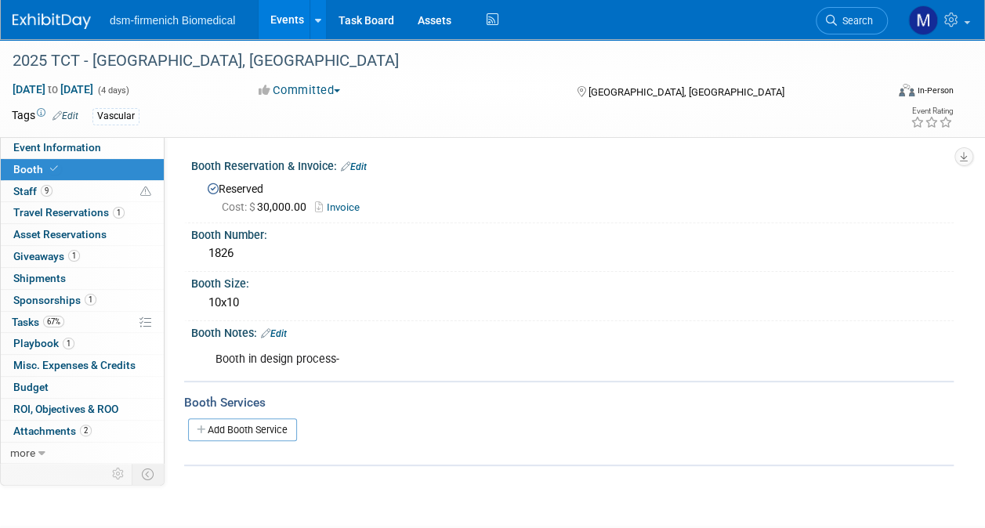
click at [283, 328] on link "Edit" at bounding box center [274, 333] width 26 height 11
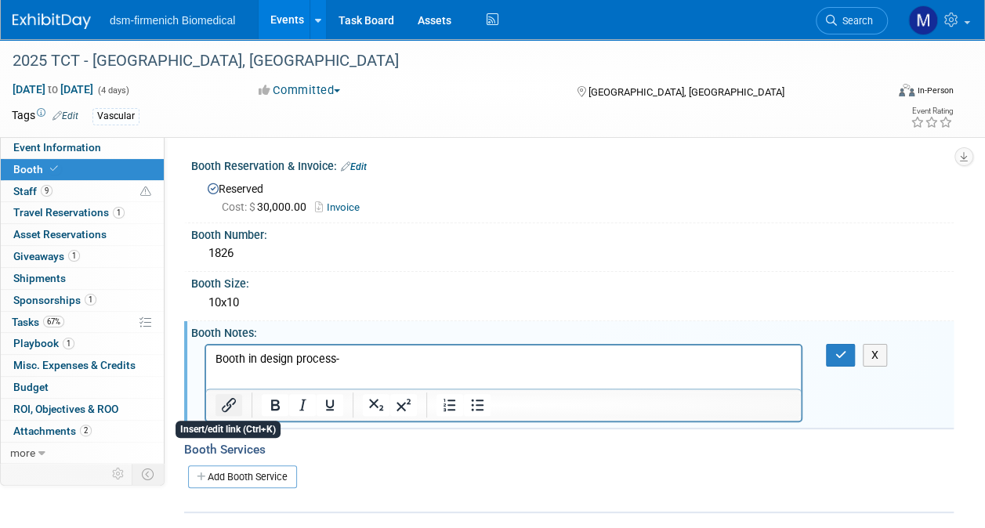
click at [229, 403] on icon "Insert/edit link" at bounding box center [229, 405] width 14 height 14
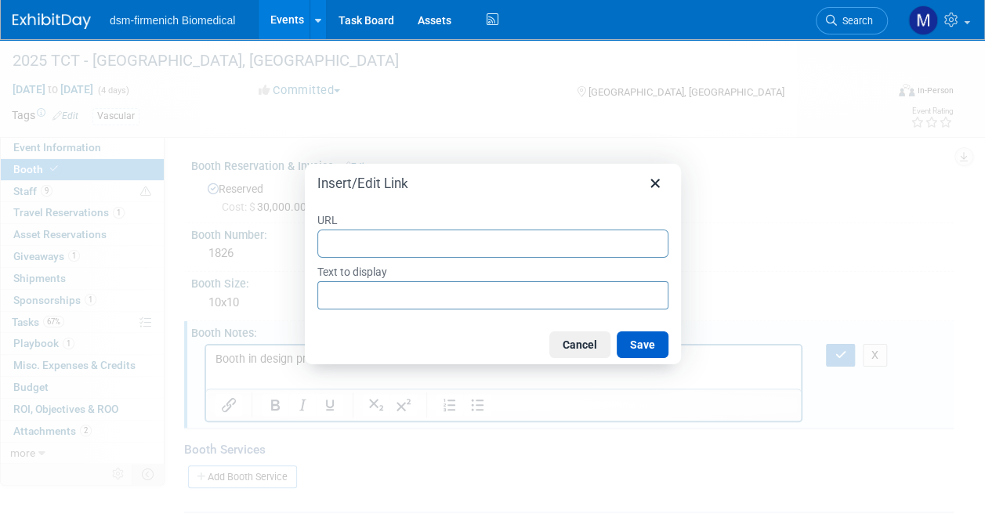
click at [652, 337] on button "Save" at bounding box center [642, 344] width 52 height 27
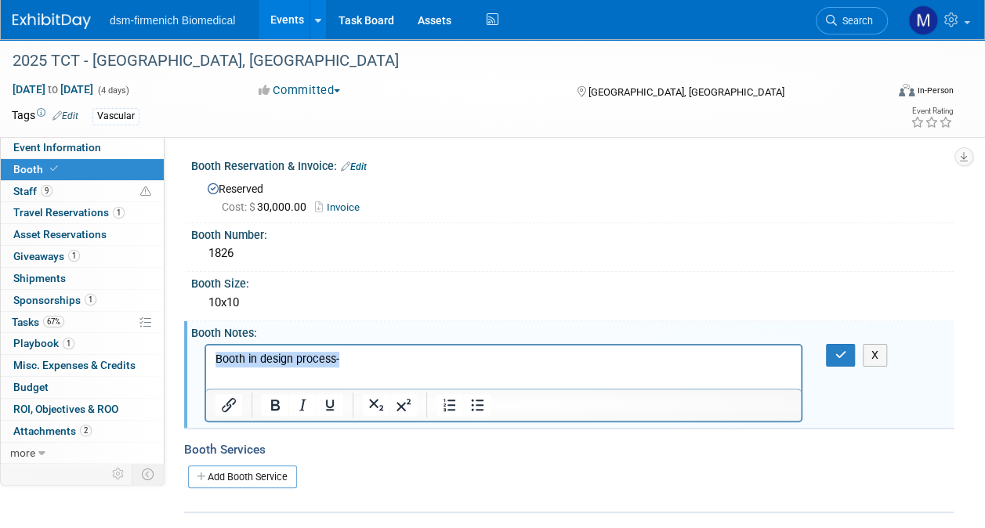
drag, startPoint x: 354, startPoint y: 356, endPoint x: 402, endPoint y: 692, distance: 339.4
click at [206, 349] on html "Booth in design process-" at bounding box center [503, 356] width 594 height 22
click at [846, 349] on button "button" at bounding box center [840, 355] width 29 height 23
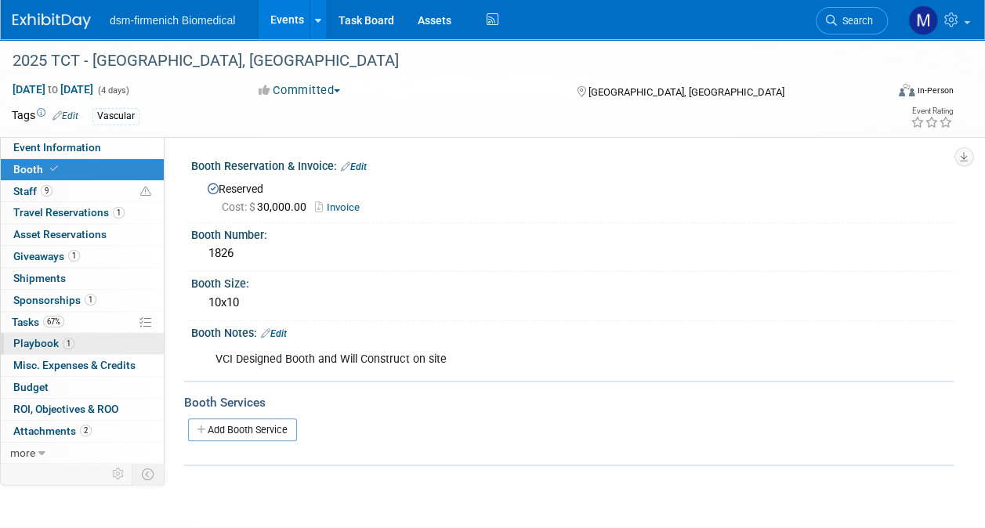
click at [39, 337] on span "Playbook 1" at bounding box center [43, 343] width 61 height 13
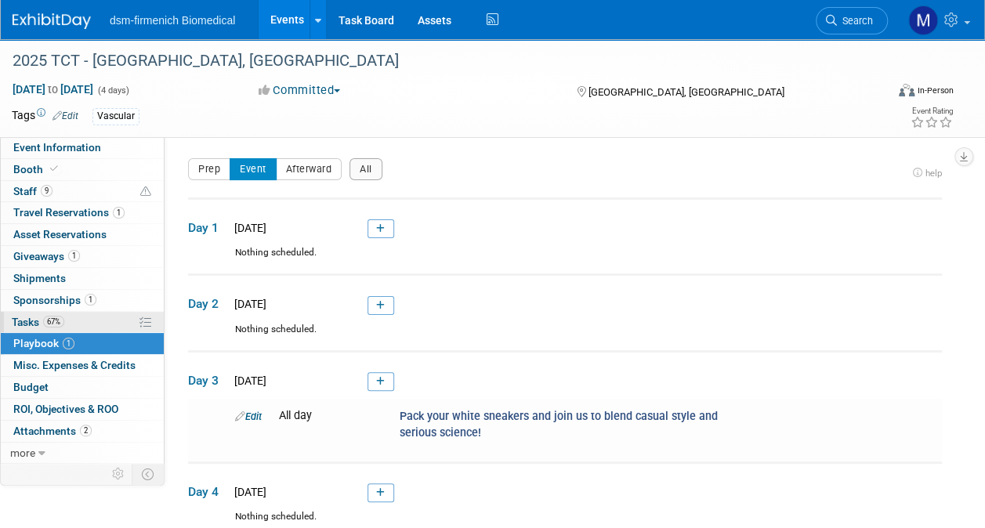
click at [18, 323] on span "Tasks 67%" at bounding box center [38, 322] width 52 height 13
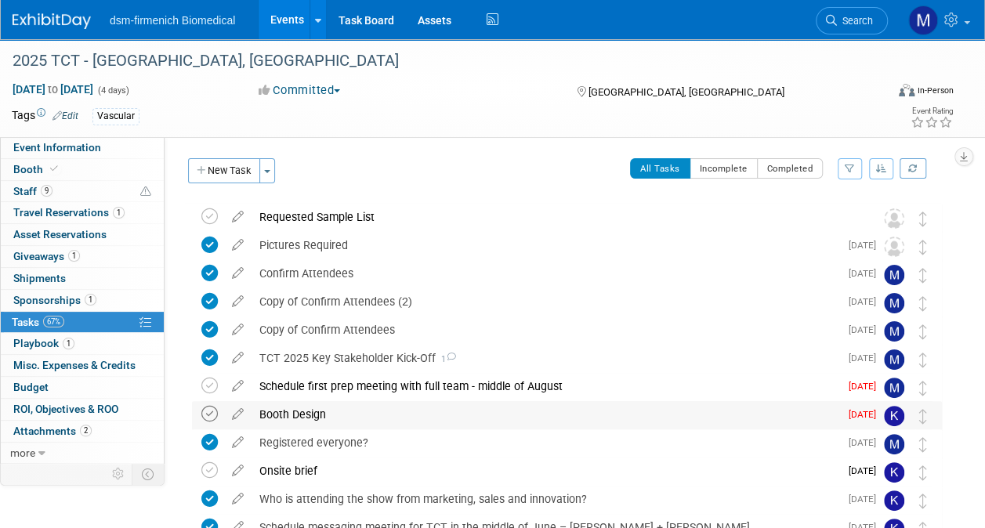
click at [210, 413] on icon at bounding box center [209, 414] width 16 height 16
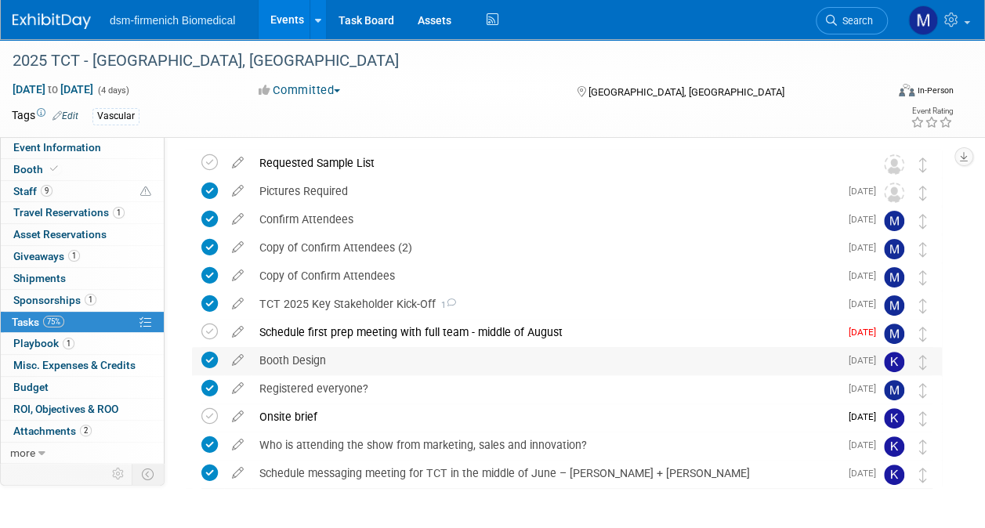
scroll to position [78, 0]
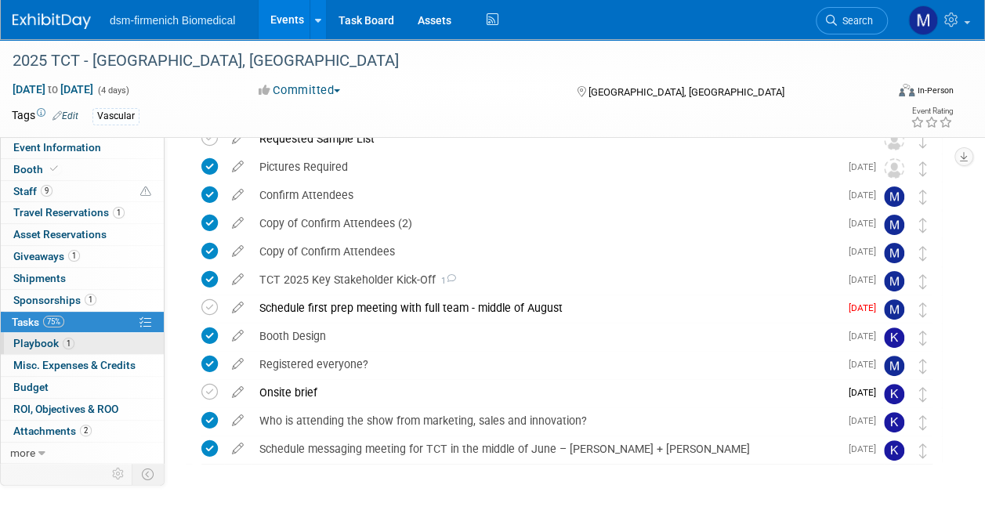
click at [31, 338] on span "Playbook 1" at bounding box center [43, 343] width 61 height 13
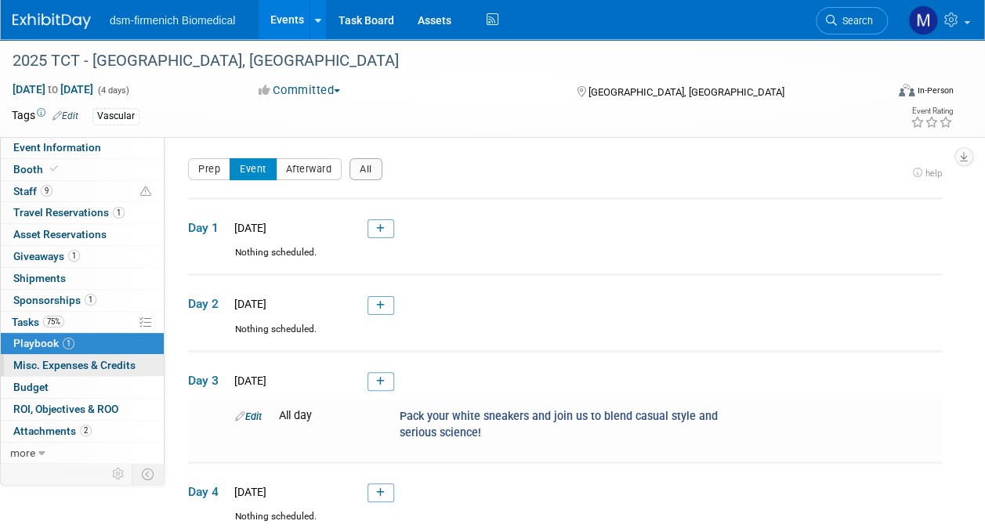
click at [41, 364] on span "Misc. Expenses & Credits 0" at bounding box center [74, 365] width 122 height 13
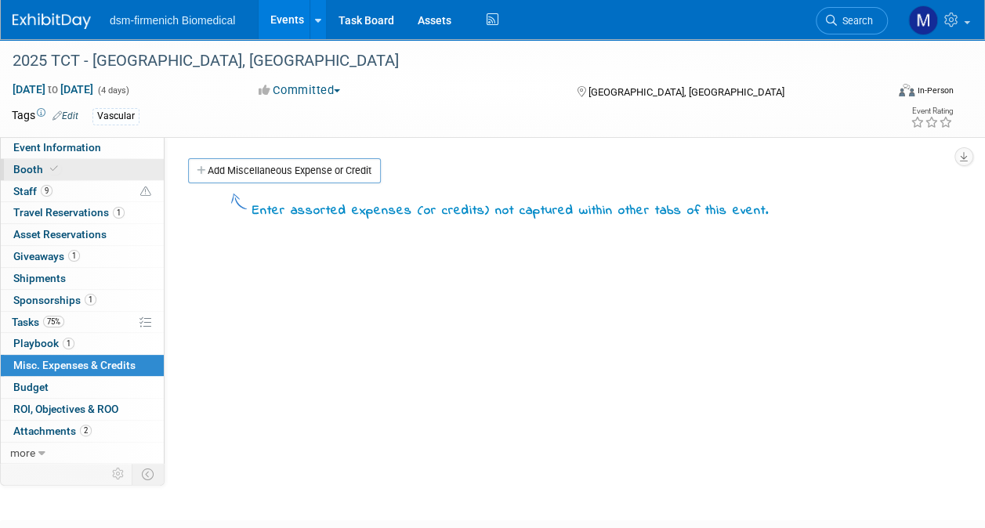
click at [21, 168] on span "Booth" at bounding box center [37, 169] width 48 height 13
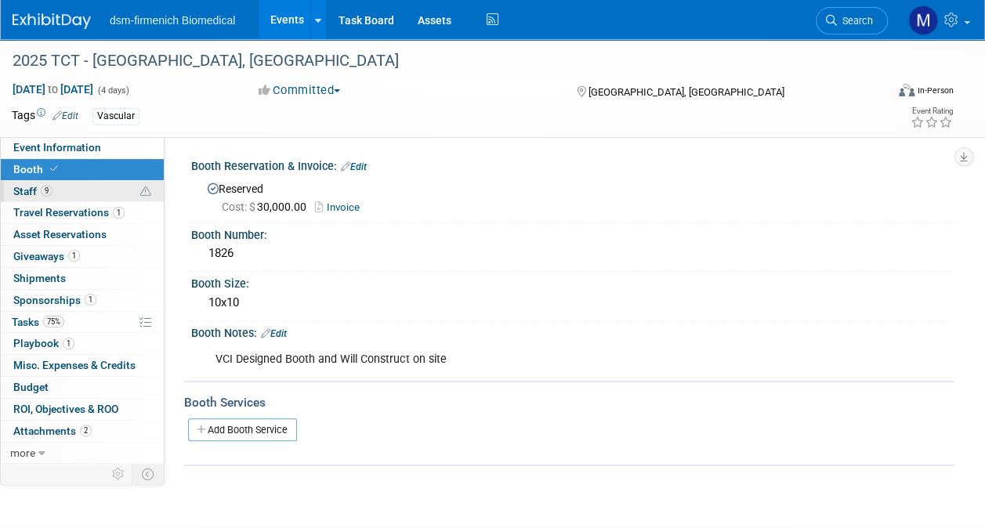
click at [23, 186] on span "Staff 9" at bounding box center [32, 191] width 39 height 13
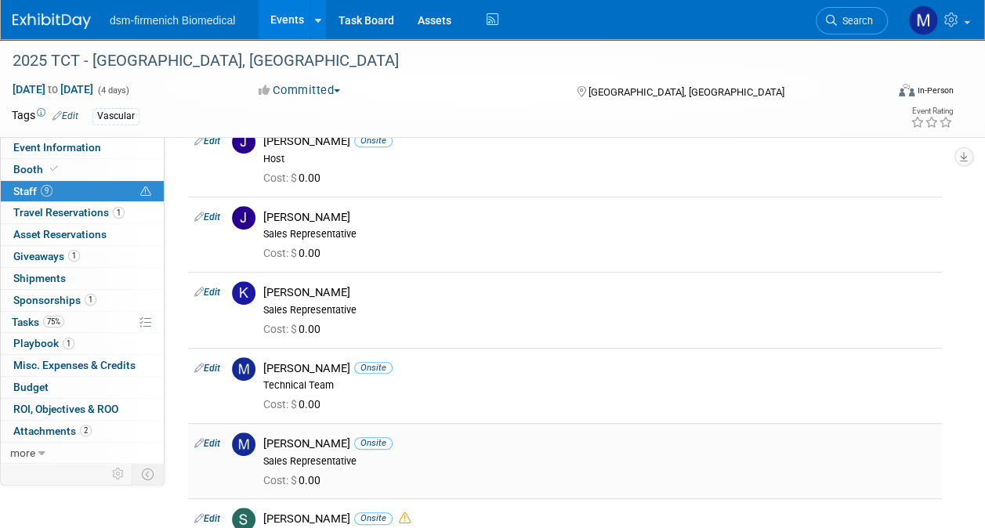
scroll to position [470, 0]
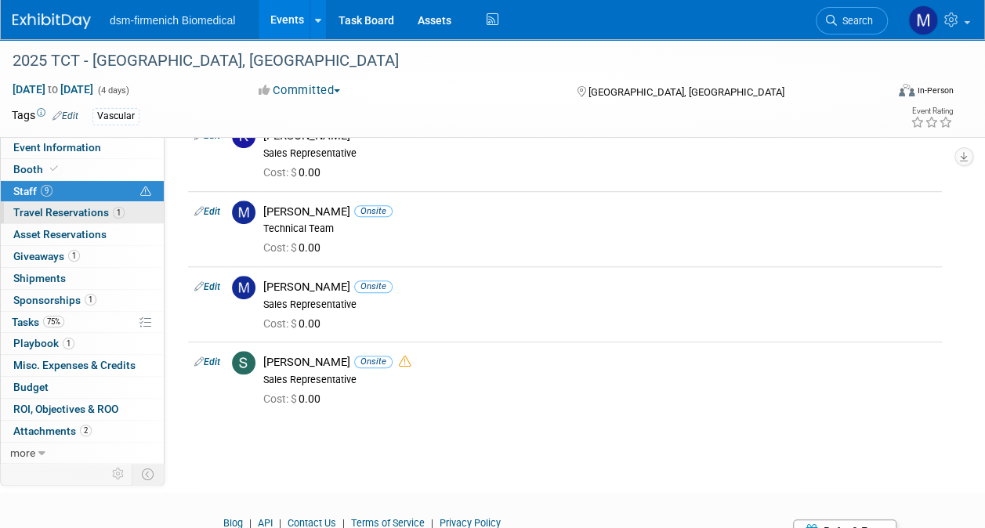
click at [54, 211] on span "Travel Reservations 1" at bounding box center [68, 212] width 111 height 13
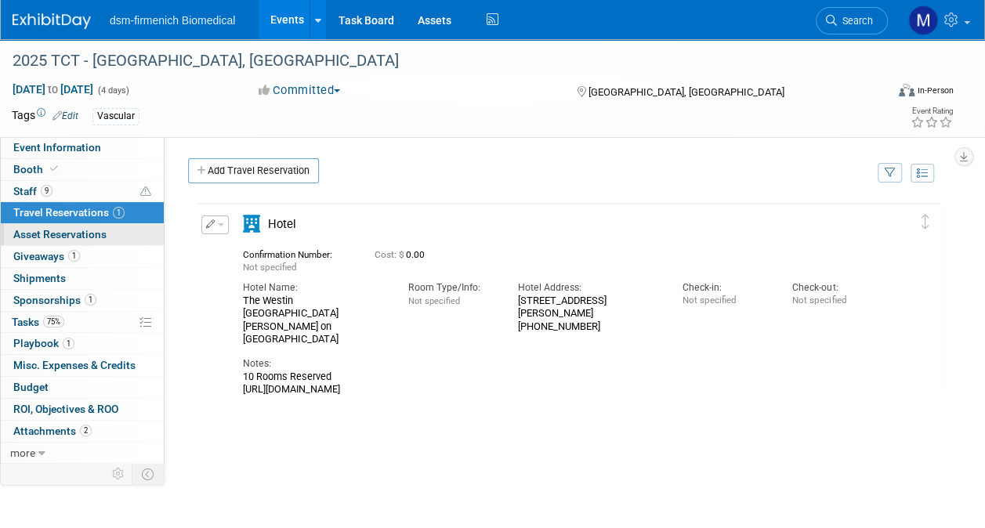
click at [51, 236] on span "Asset Reservations 0" at bounding box center [59, 234] width 93 height 13
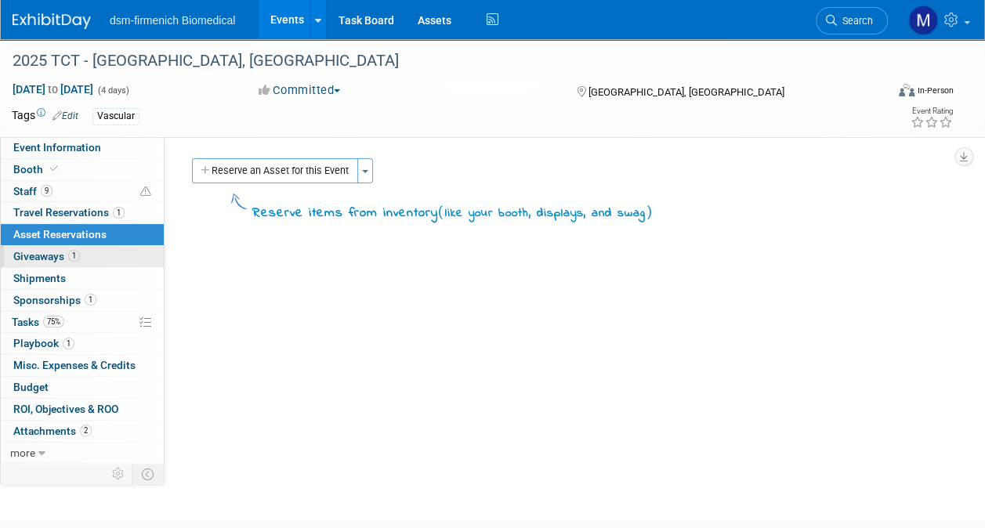
click at [41, 250] on span "Giveaways 1" at bounding box center [46, 256] width 67 height 13
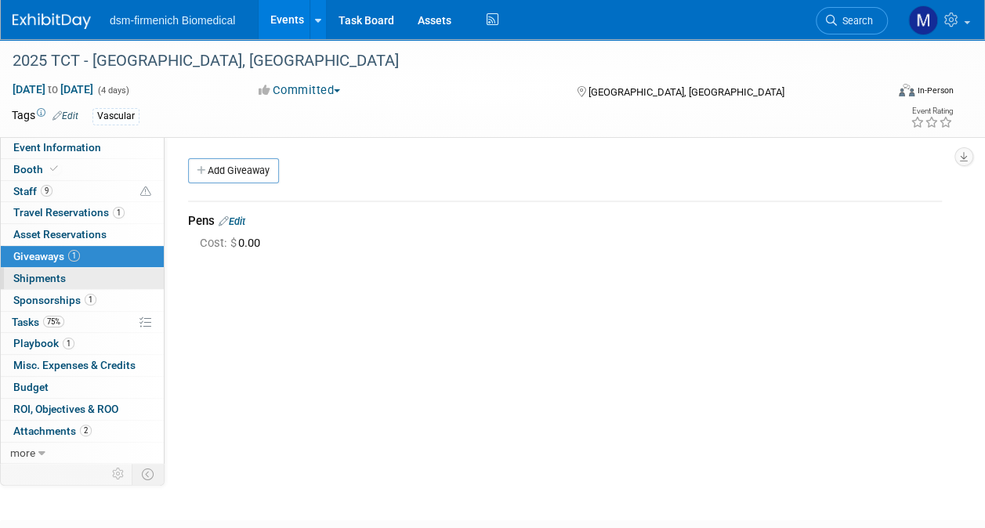
click at [38, 284] on link "0 Shipments 0" at bounding box center [82, 278] width 163 height 21
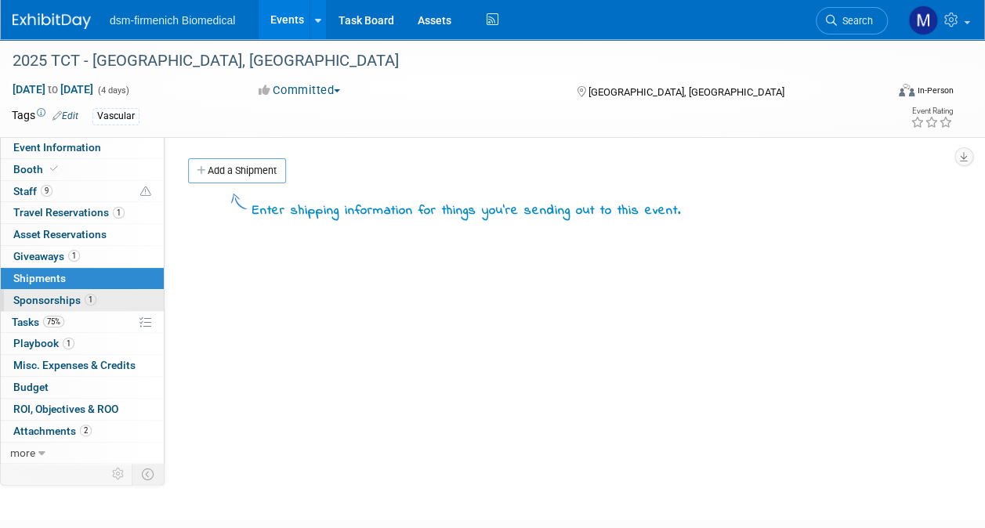
click at [38, 312] on link "75% Tasks 75%" at bounding box center [82, 322] width 163 height 21
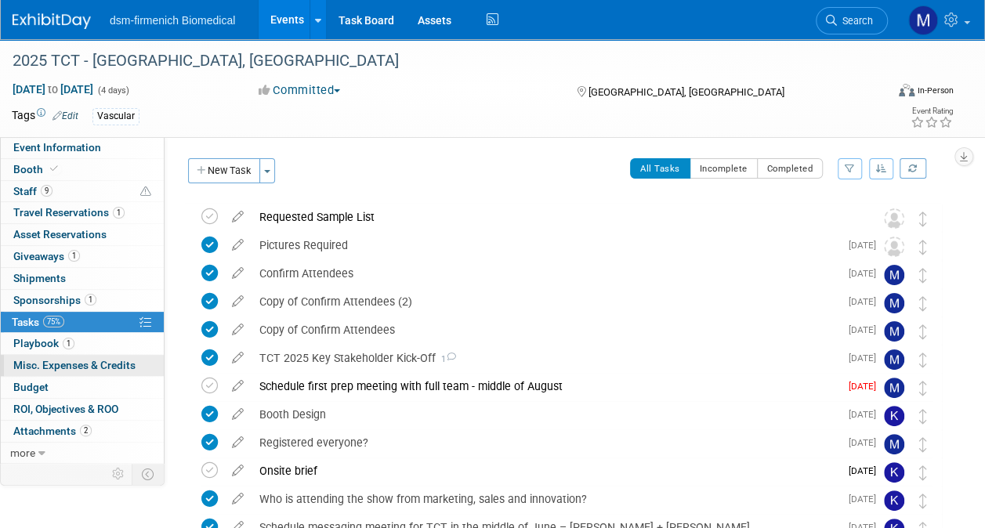
click at [43, 367] on span "Misc. Expenses & Credits 0" at bounding box center [74, 365] width 122 height 13
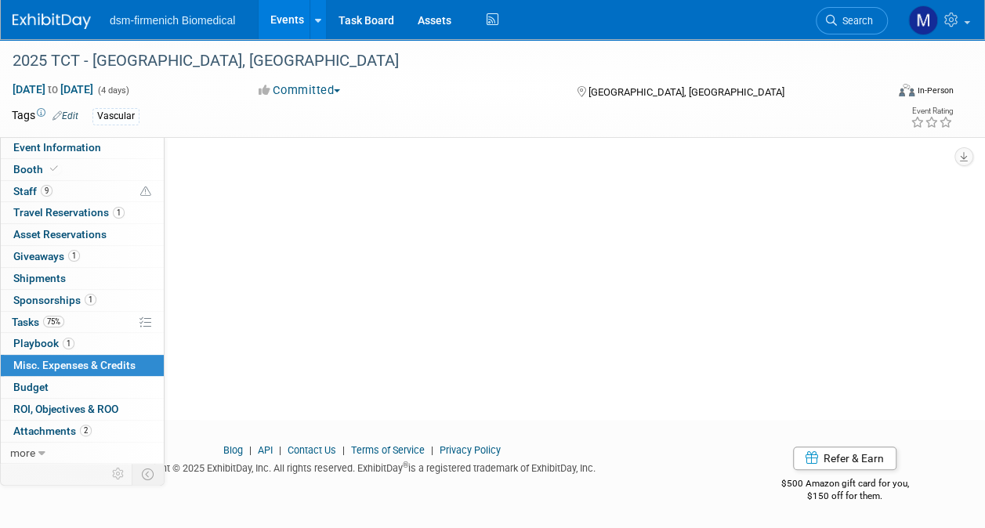
scroll to position [102, 0]
click at [45, 426] on span "Attachments 2" at bounding box center [52, 431] width 78 height 13
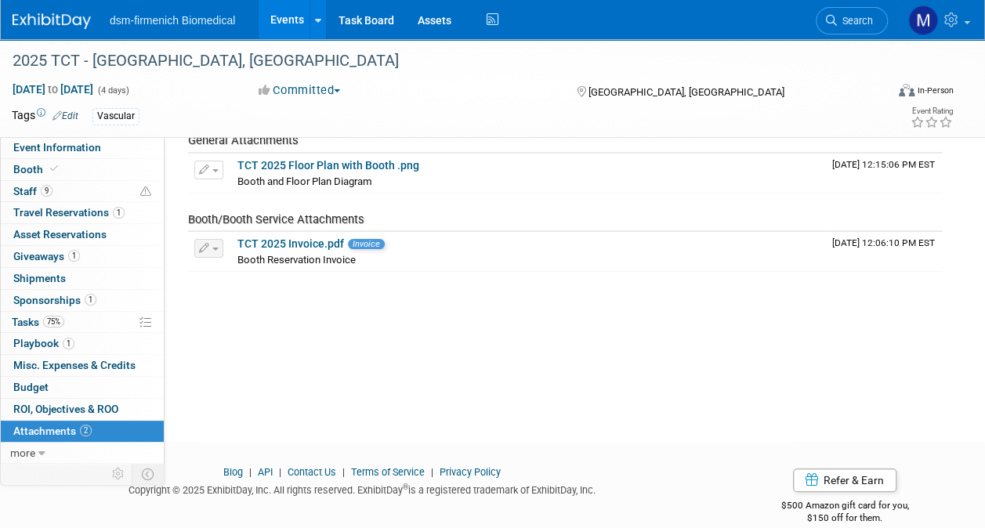
scroll to position [0, 0]
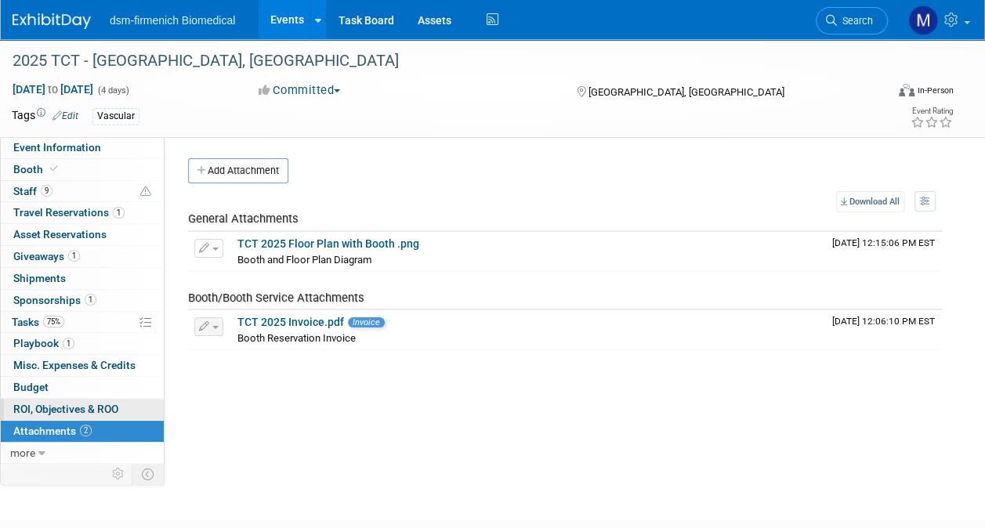
click at [44, 404] on span "ROI, Objectives & ROO 0" at bounding box center [65, 409] width 105 height 13
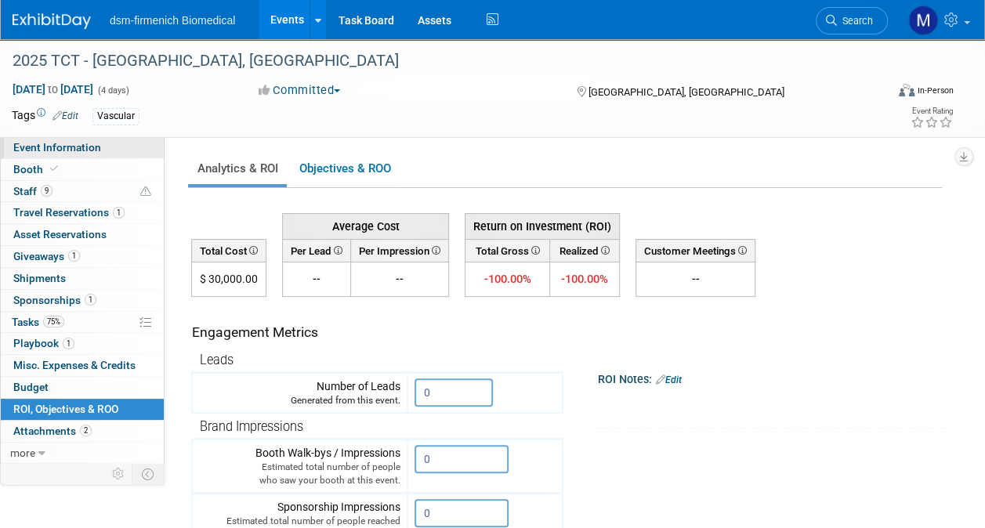
click at [38, 150] on span "Event Information" at bounding box center [57, 147] width 88 height 13
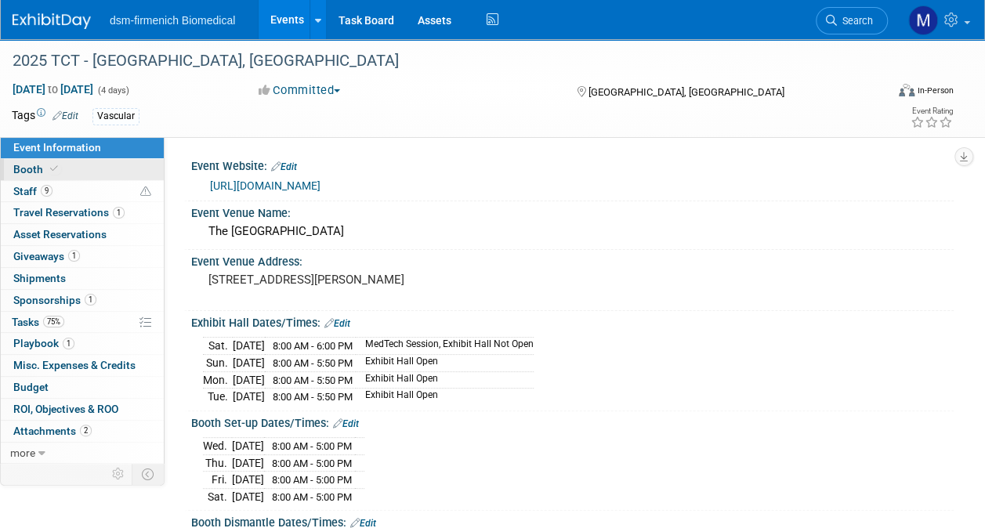
click at [45, 170] on span "Booth" at bounding box center [37, 169] width 48 height 13
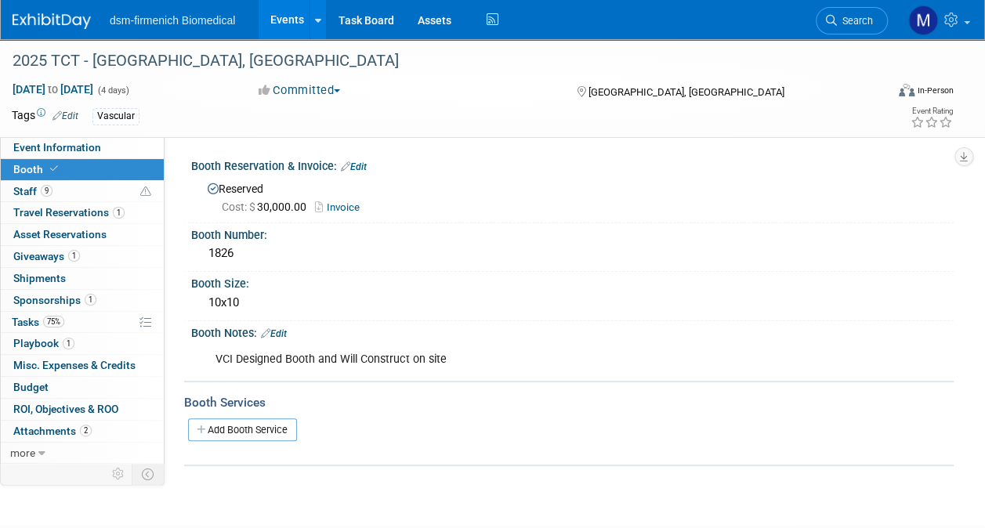
click at [344, 202] on link "Invoice" at bounding box center [341, 207] width 52 height 12
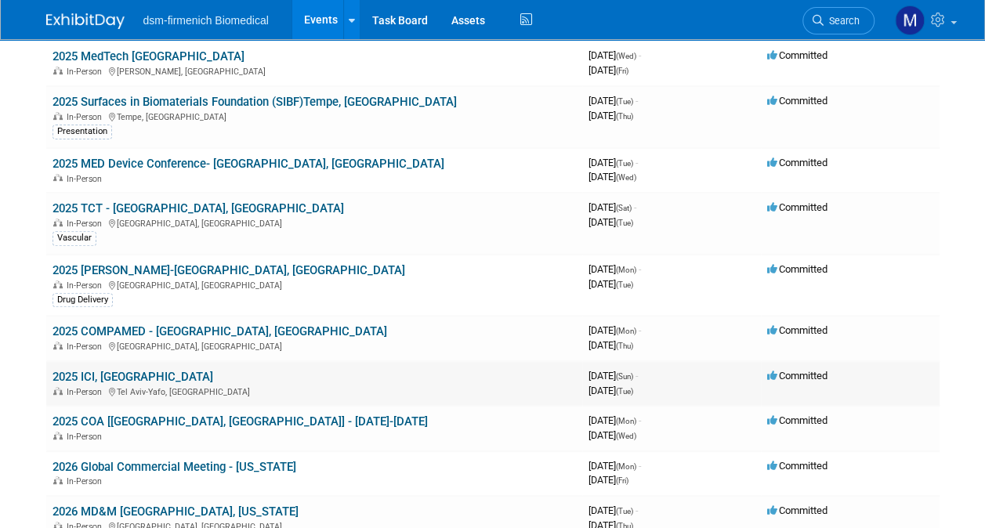
scroll to position [235, 0]
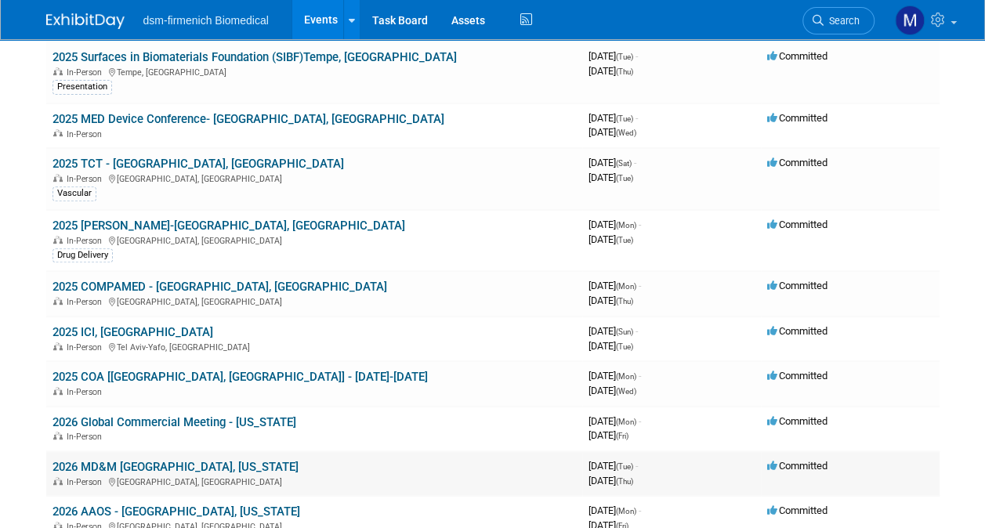
click at [136, 460] on link "2026 MD&M [GEOGRAPHIC_DATA], [US_STATE]" at bounding box center [175, 467] width 246 height 14
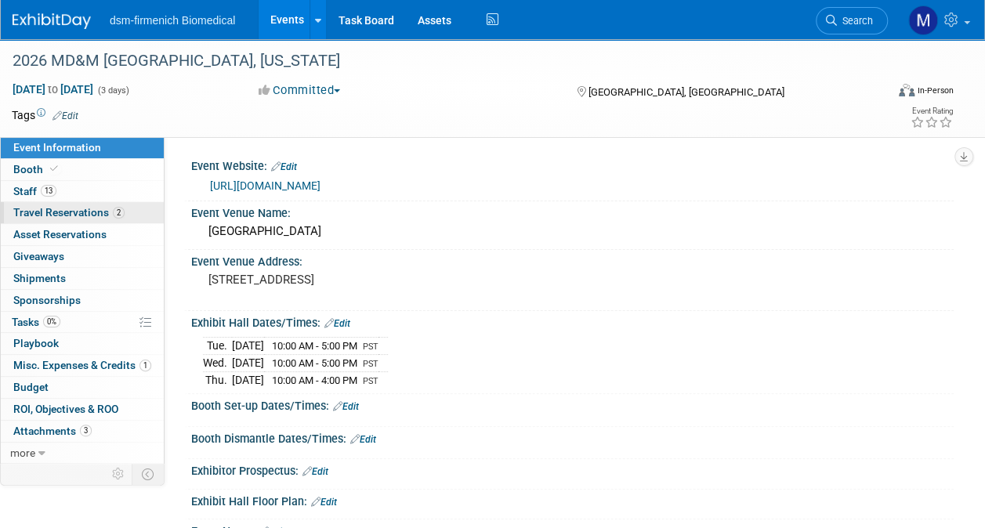
click at [34, 219] on link "2 Travel Reservations 2" at bounding box center [82, 212] width 163 height 21
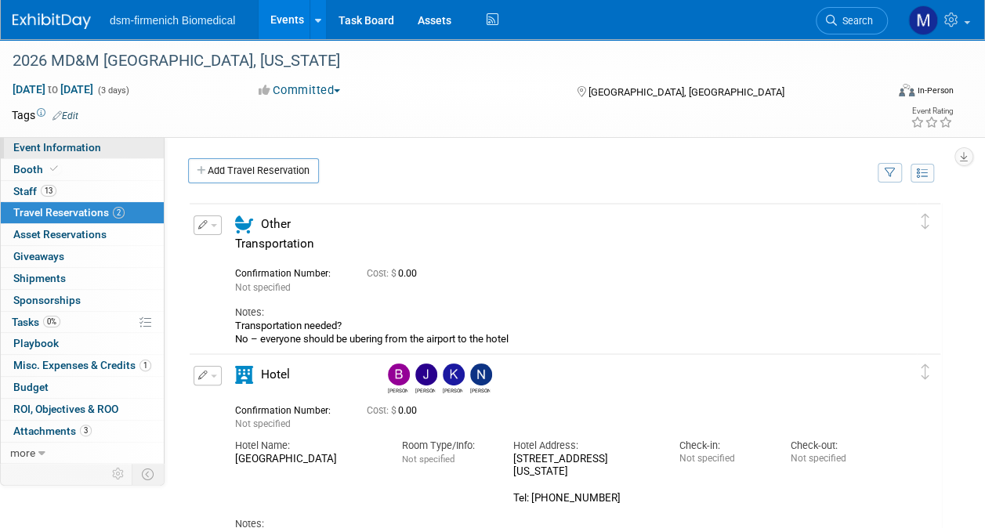
click at [66, 149] on span "Event Information" at bounding box center [57, 147] width 88 height 13
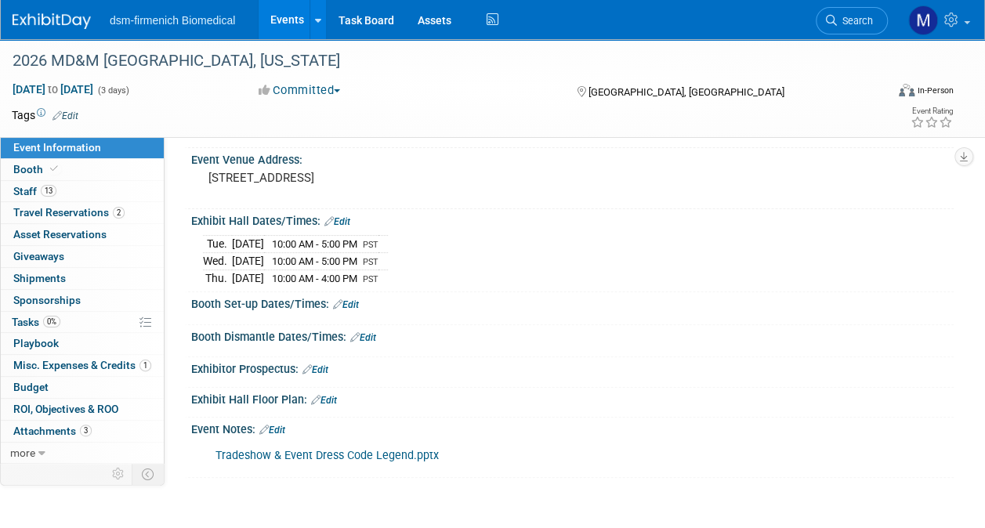
scroll to position [216, 0]
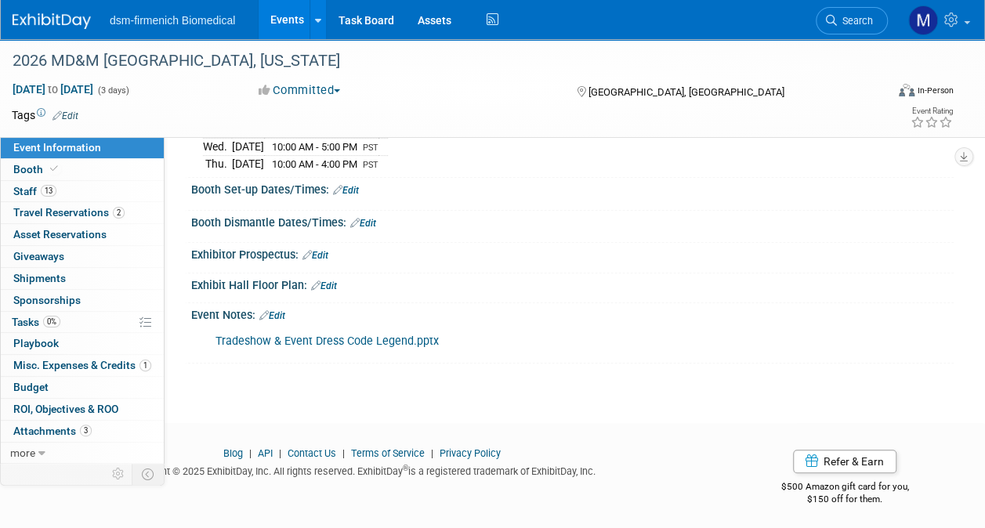
click at [281, 312] on link "Edit" at bounding box center [272, 315] width 26 height 11
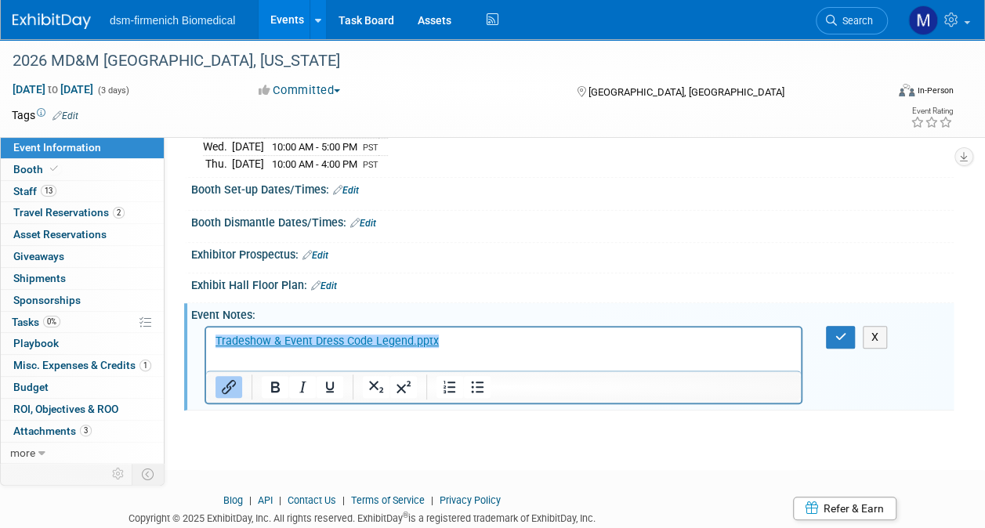
scroll to position [0, 0]
click at [468, 347] on p "﻿Tradeshow & Event Dress Code Legend.pptx" at bounding box center [503, 341] width 576 height 16
click at [468, 347] on p "Tradeshow & Event Dress Code Legend.pptx﻿" at bounding box center [503, 341] width 576 height 16
click at [476, 334] on p "Tradeshow & Event Dress Code Legend.pptx﻿" at bounding box center [503, 341] width 576 height 16
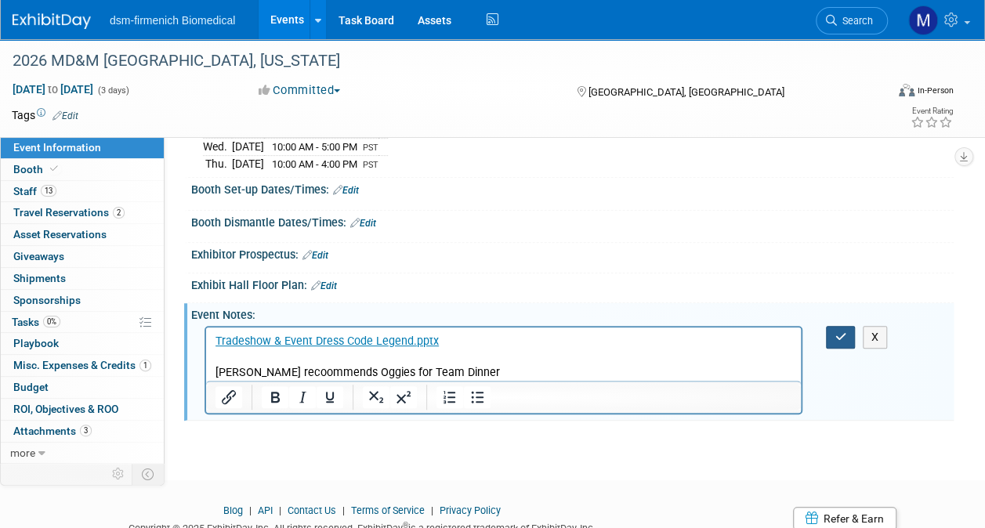
click at [833, 326] on button "button" at bounding box center [840, 337] width 29 height 23
